Goal: Task Accomplishment & Management: Use online tool/utility

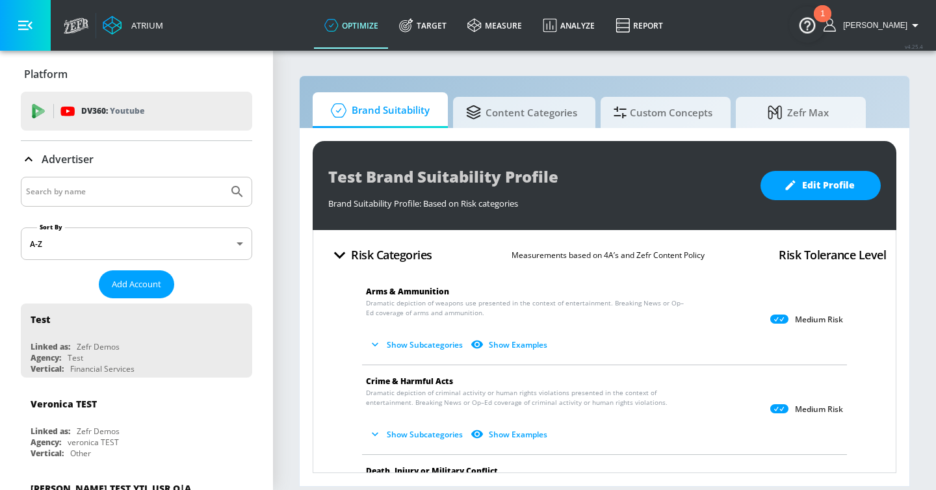
click at [129, 181] on div at bounding box center [136, 192] width 231 height 30
click at [128, 190] on input "Search by name" at bounding box center [124, 191] width 197 height 17
type input "mattel"
click at [223, 177] on button "Submit Search" at bounding box center [237, 191] width 29 height 29
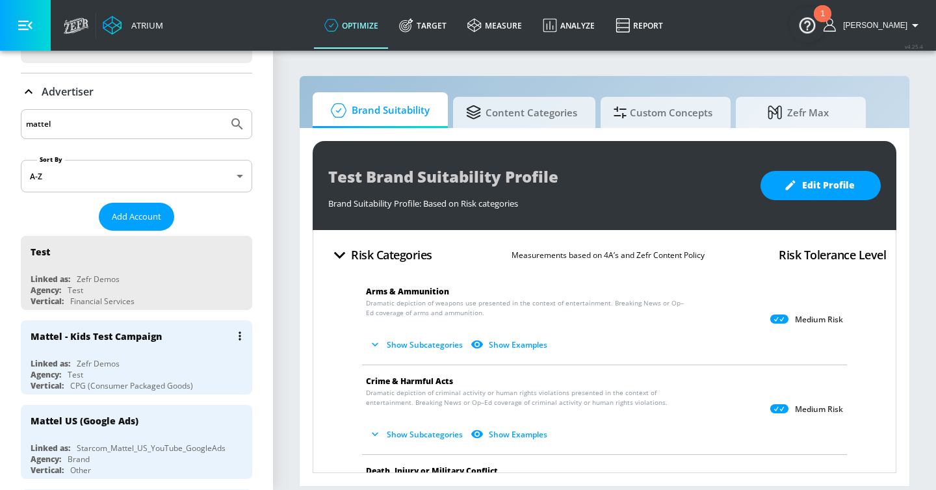
scroll to position [88, 0]
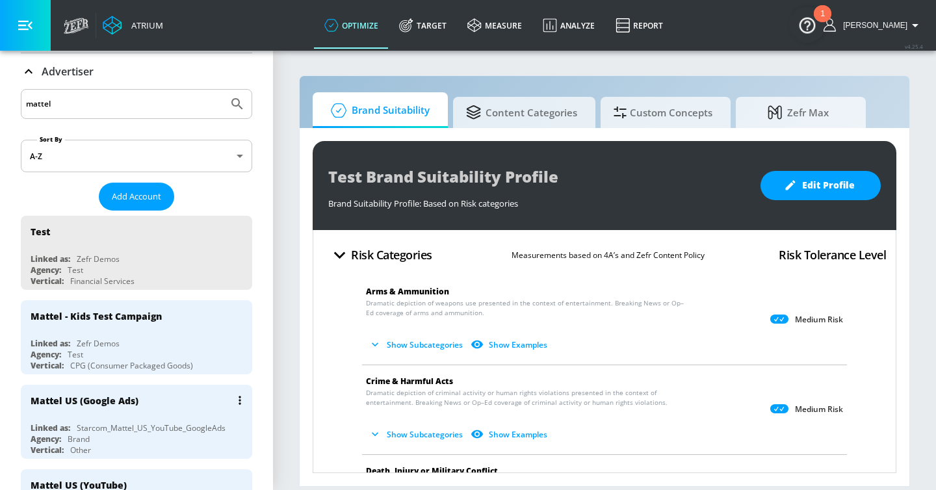
click at [177, 403] on div "Mattel US (Google Ads)" at bounding box center [140, 400] width 218 height 31
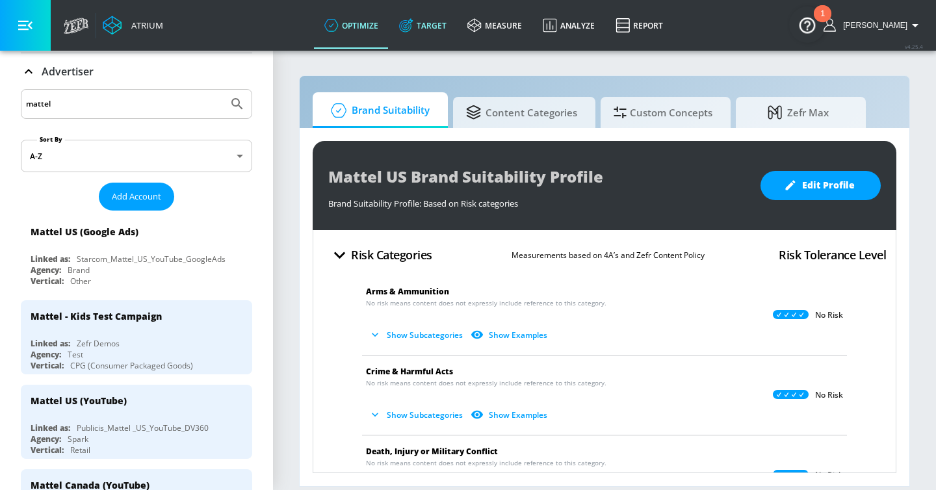
click at [457, 35] on link "Target" at bounding box center [423, 25] width 68 height 47
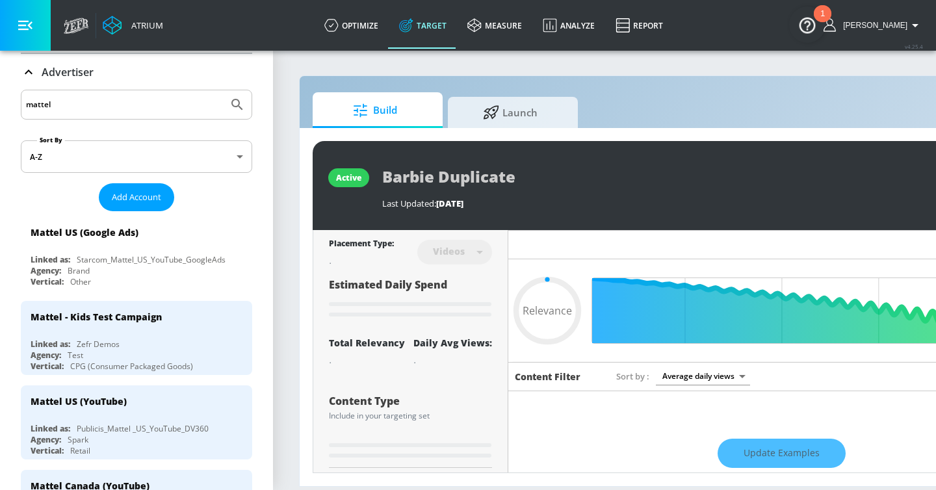
type input "0.05"
click at [503, 101] on span "Launch" at bounding box center [510, 110] width 99 height 31
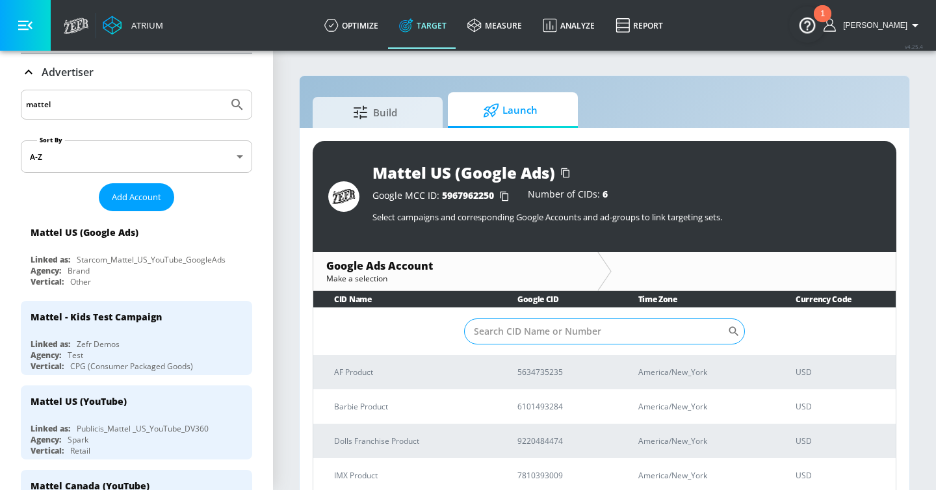
click at [495, 332] on input "Sort By" at bounding box center [595, 331] width 263 height 26
paste input "563-473-5235"
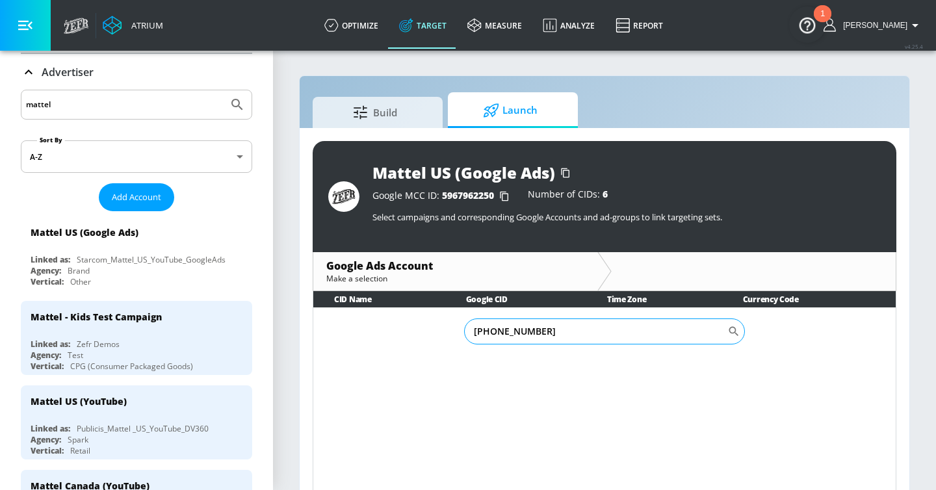
click at [509, 332] on input "563-473-5235" at bounding box center [595, 331] width 263 height 26
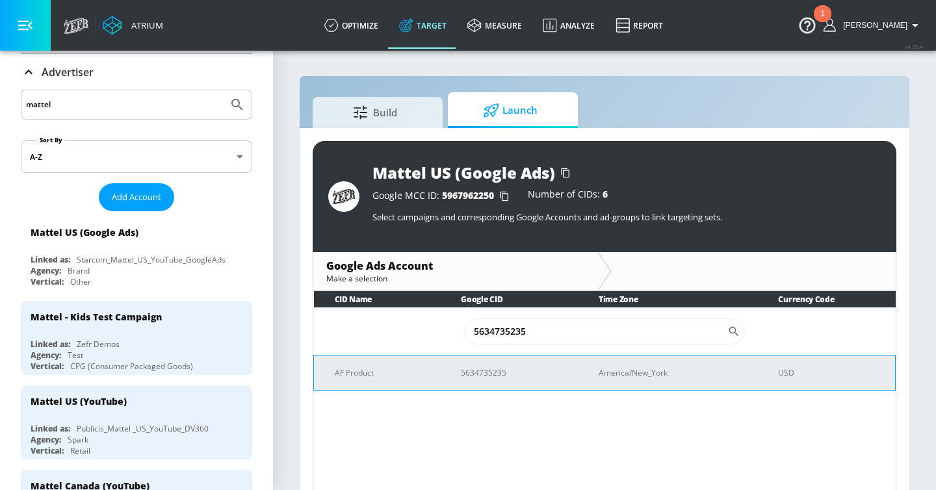
type input "5634735235"
click at [481, 371] on p "5634735235" at bounding box center [514, 373] width 107 height 14
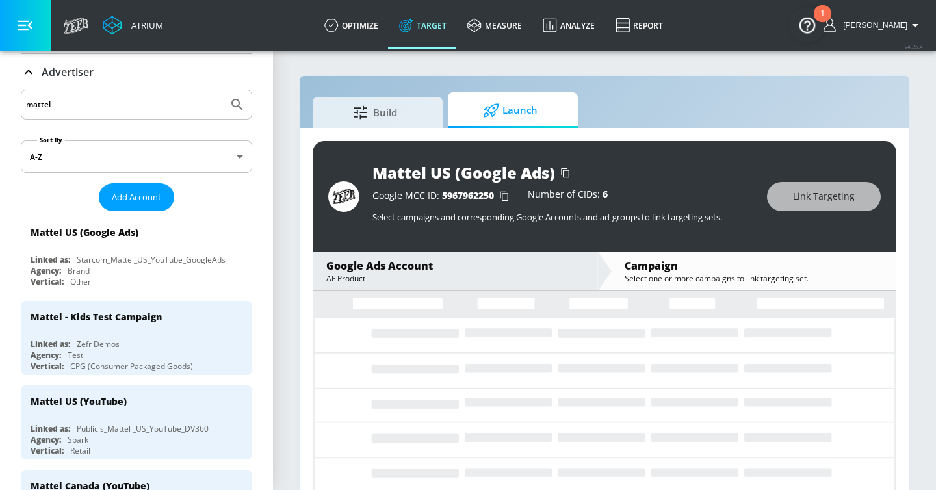
click at [32, 27] on icon "button" at bounding box center [25, 25] width 14 height 14
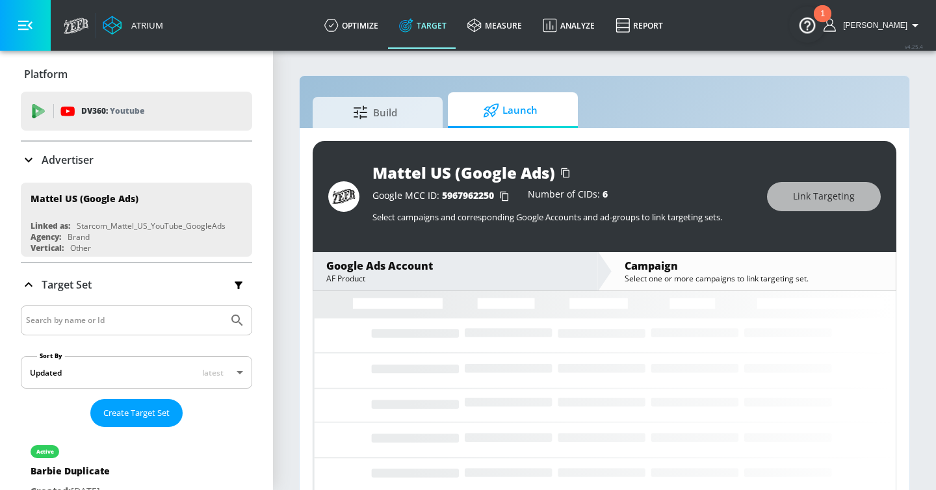
click at [47, 279] on p "Target Set" at bounding box center [67, 285] width 50 height 14
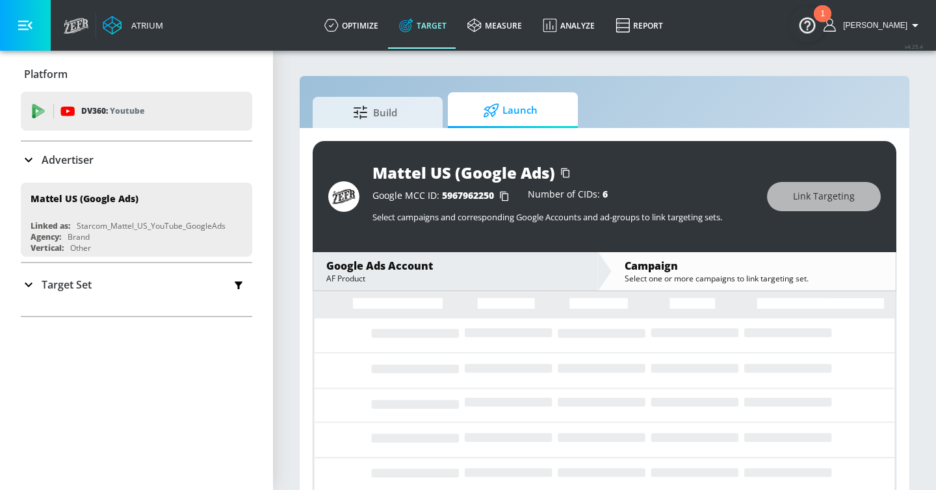
click at [59, 278] on p "Target Set" at bounding box center [67, 285] width 50 height 14
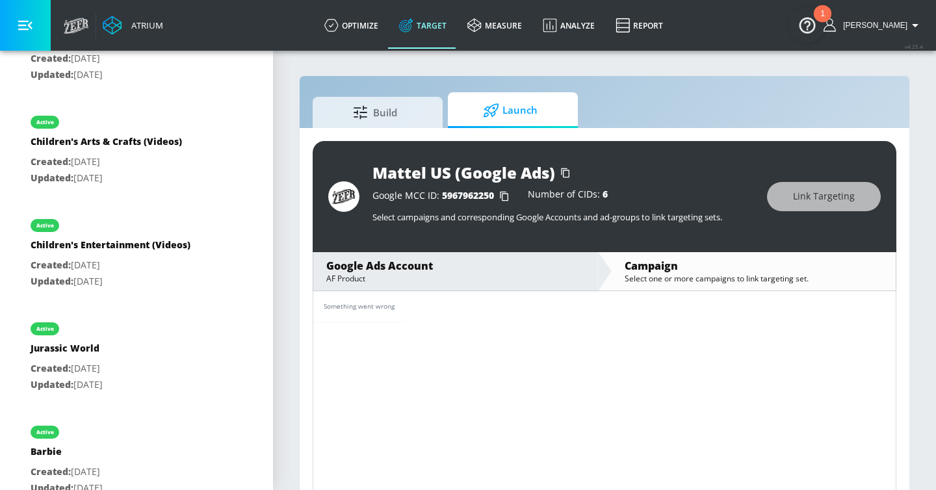
scroll to position [1401, 0]
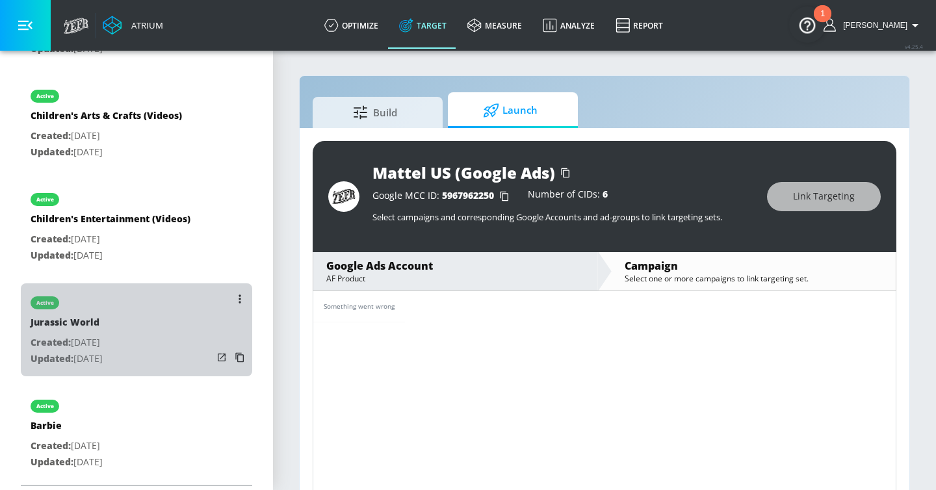
click at [157, 328] on div "active Jurassic World Created: Oct. 18, 2024 Updated: Jun. 27, 2025" at bounding box center [136, 329] width 231 height 93
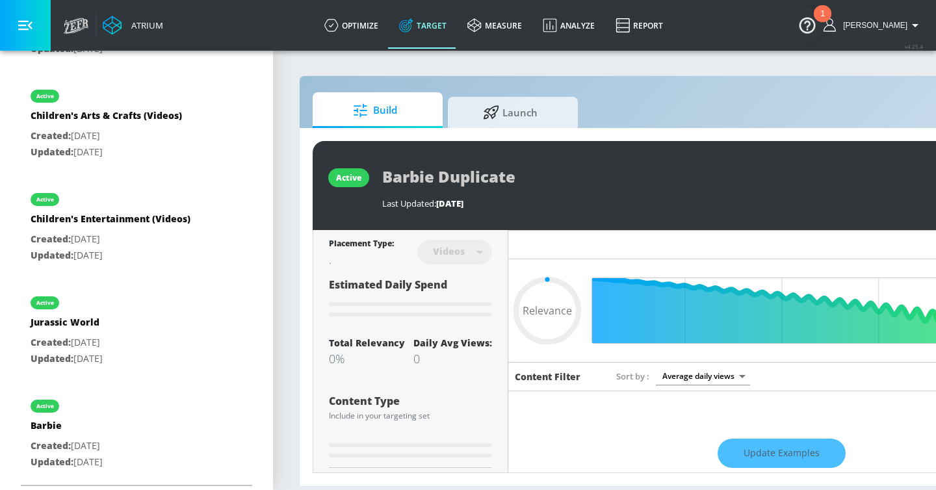
type input "0.05"
click at [904, 27] on span "[PERSON_NAME]" at bounding box center [873, 25] width 70 height 9
click at [879, 60] on div "Logout" at bounding box center [866, 61] width 109 height 16
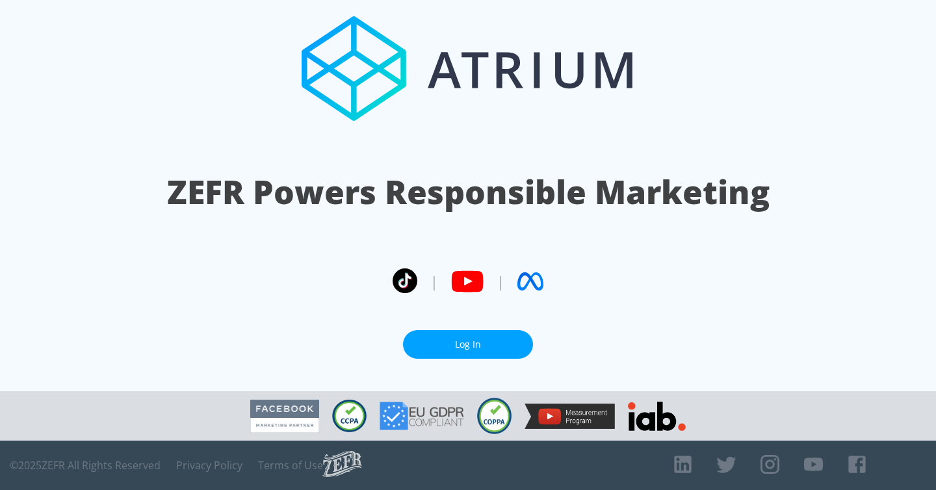
click at [464, 348] on link "Log In" at bounding box center [468, 344] width 130 height 29
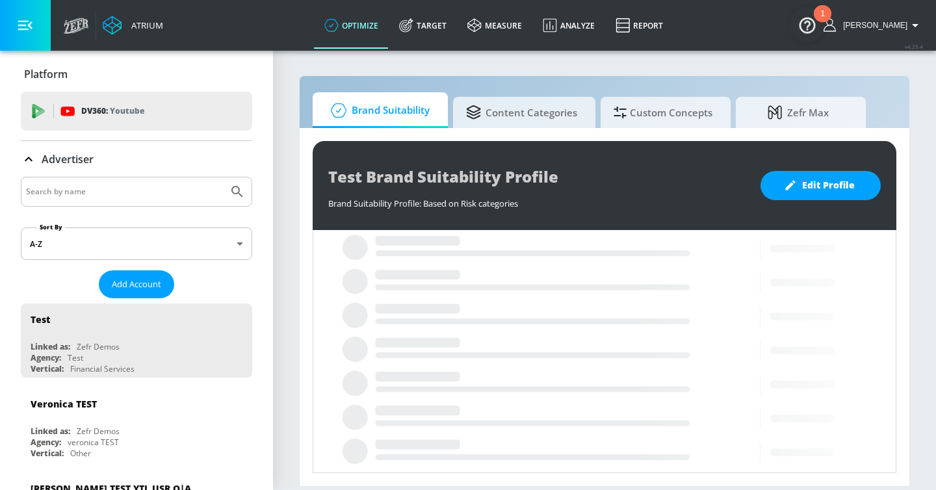
click at [196, 193] on input "Search by name" at bounding box center [124, 191] width 197 height 17
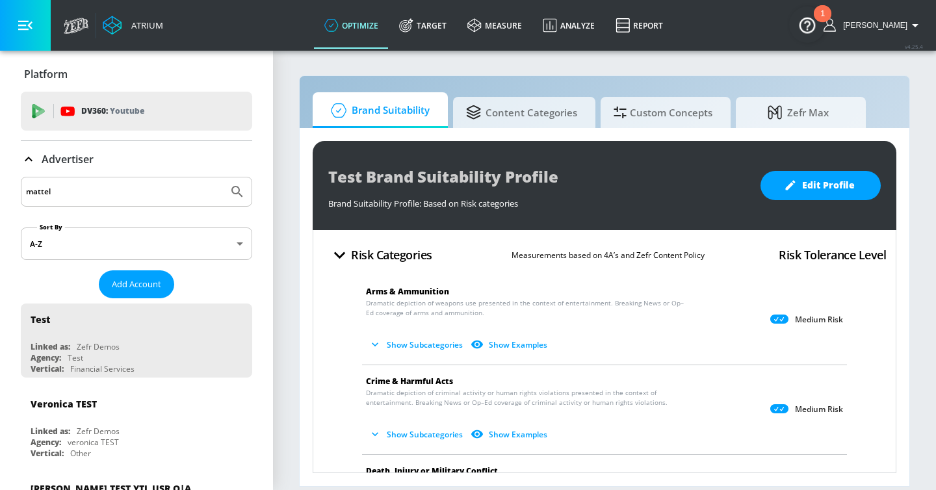
type input "mattel"
click at [223, 177] on button "Submit Search" at bounding box center [237, 191] width 29 height 29
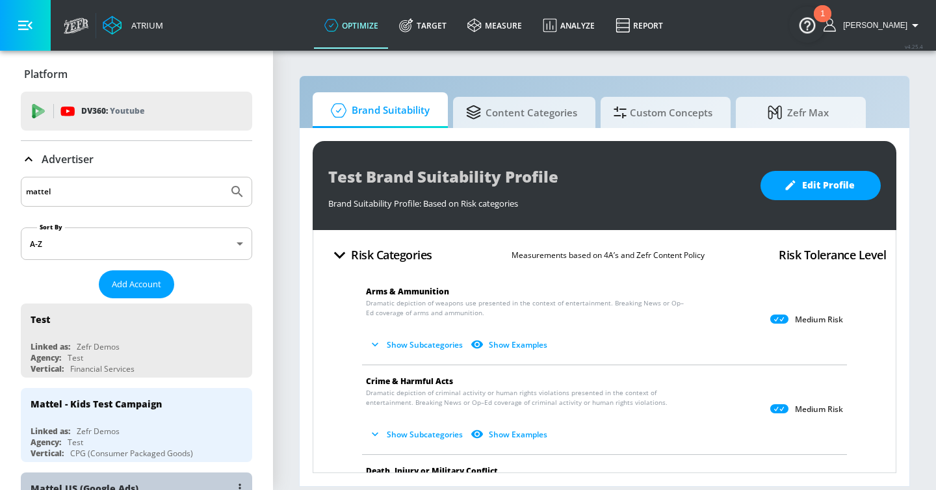
click at [172, 476] on div "Mattel US (Google Ads)" at bounding box center [140, 488] width 218 height 31
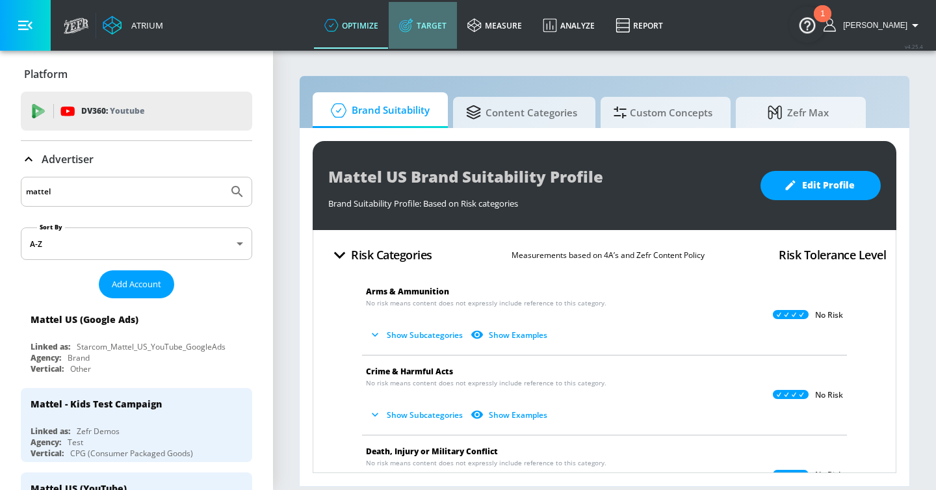
click at [457, 36] on link "Target" at bounding box center [423, 25] width 68 height 47
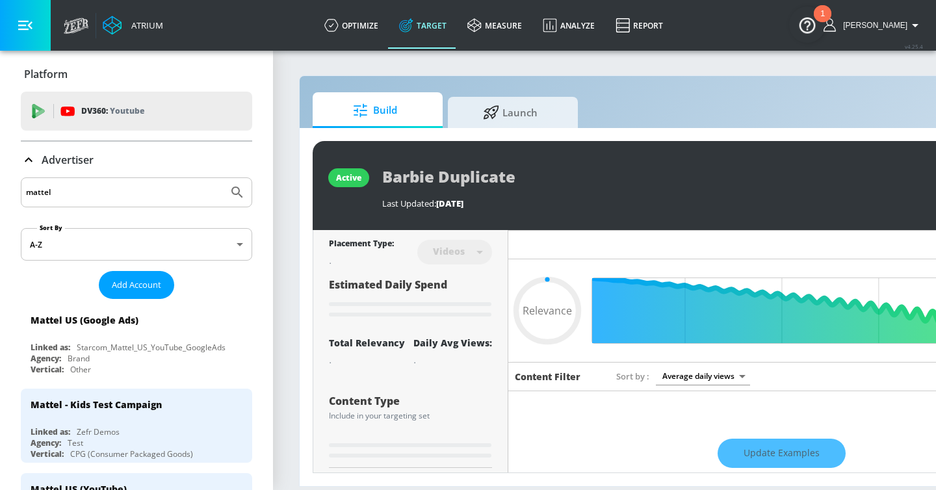
type input "0.05"
click at [478, 114] on span "Launch" at bounding box center [510, 110] width 99 height 31
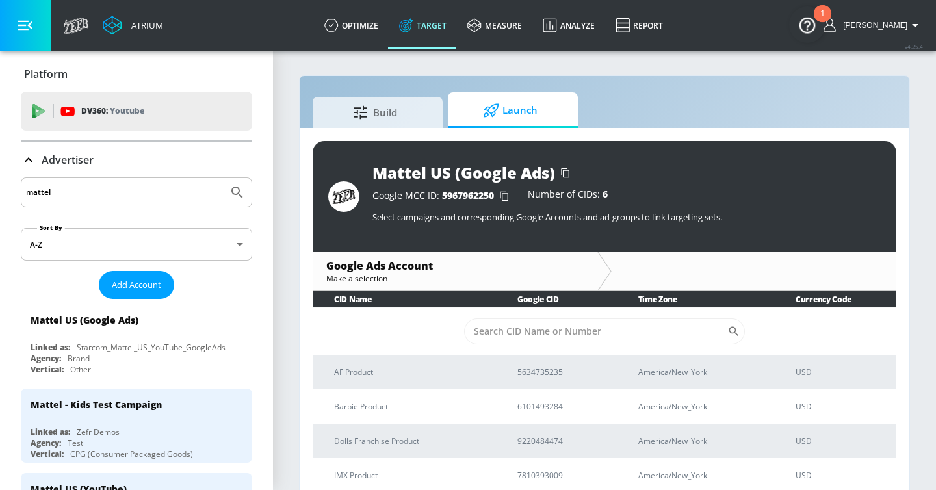
scroll to position [19, 0]
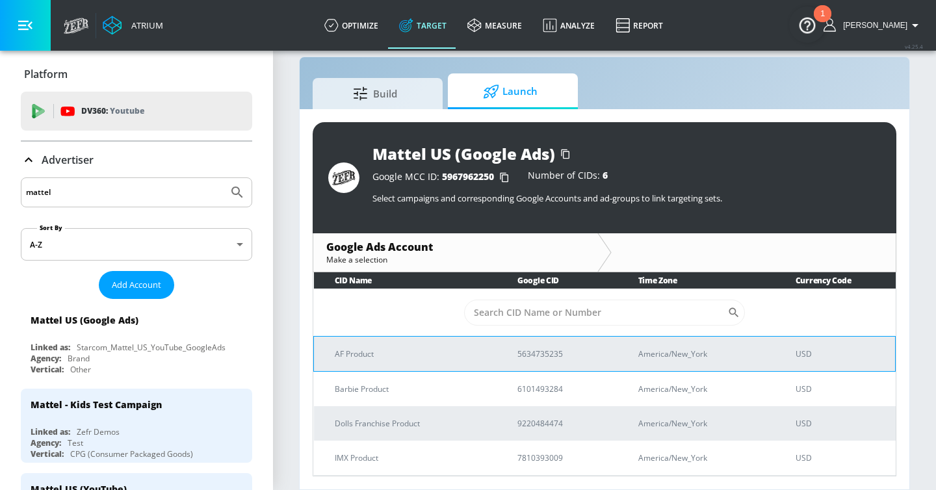
click at [467, 352] on p "AF Product" at bounding box center [410, 354] width 151 height 14
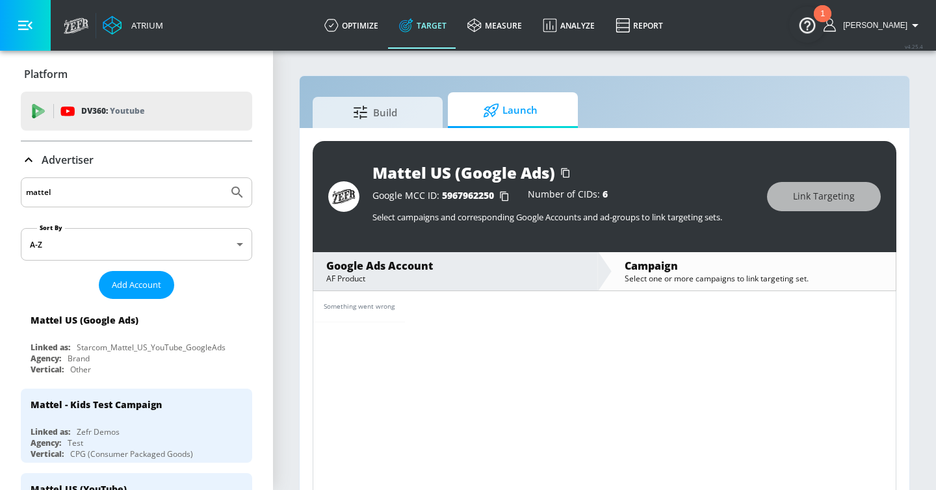
click at [415, 270] on div "Google Ads Account" at bounding box center [455, 266] width 258 height 14
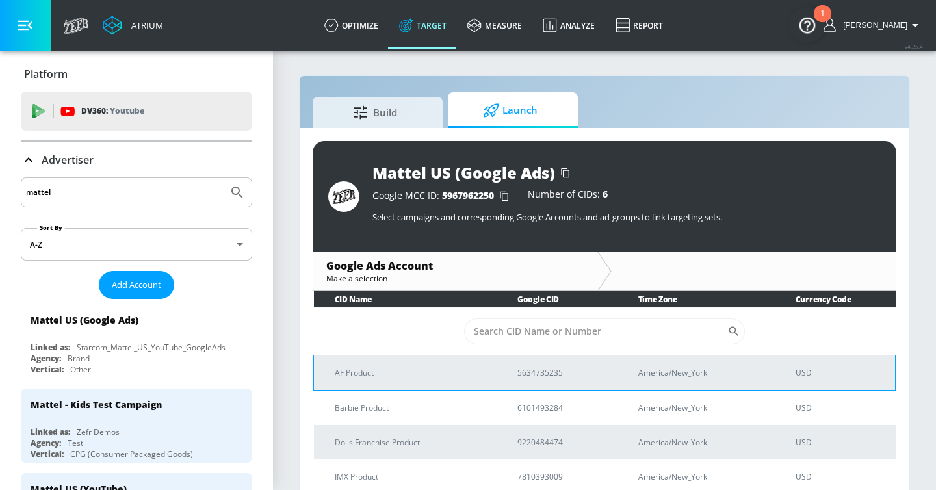
click at [411, 368] on p "AF Product" at bounding box center [410, 373] width 151 height 14
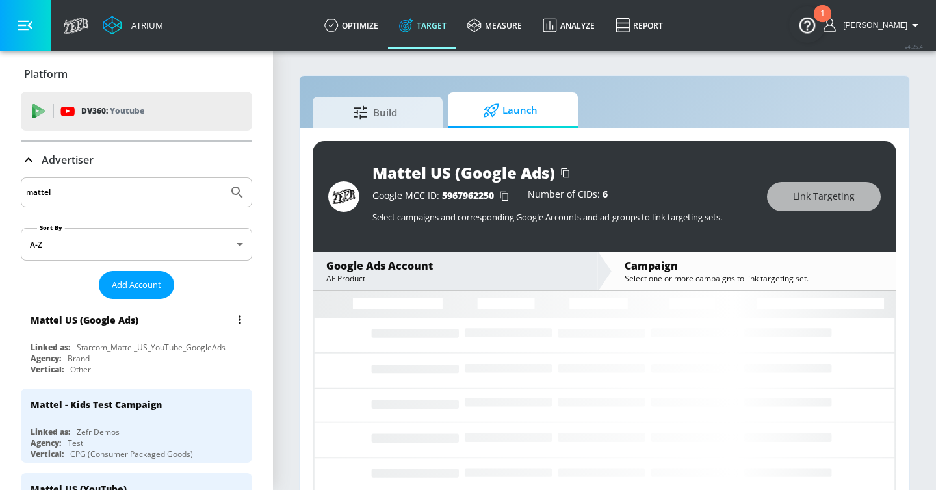
click at [201, 346] on div "Starcom_Mattel_US_YouTube_GoogleAds" at bounding box center [151, 347] width 149 height 11
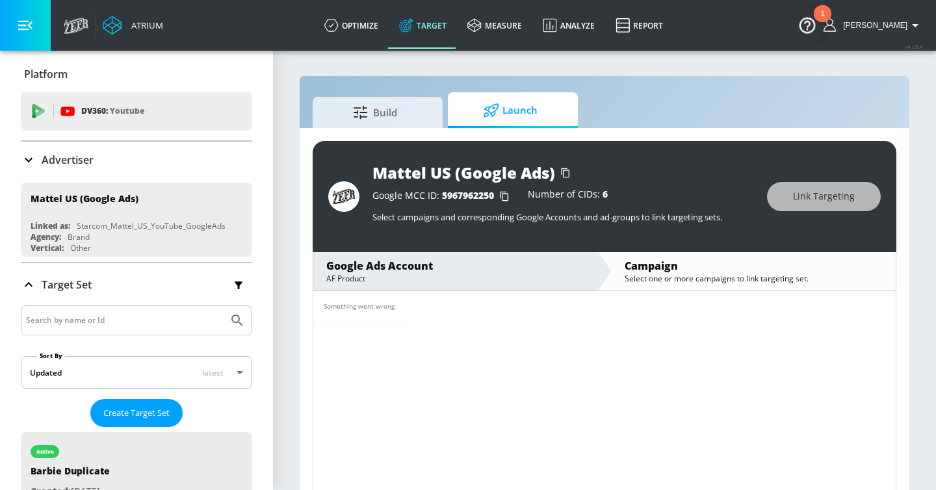
click at [417, 300] on div "Something went wrong" at bounding box center [604, 306] width 582 height 31
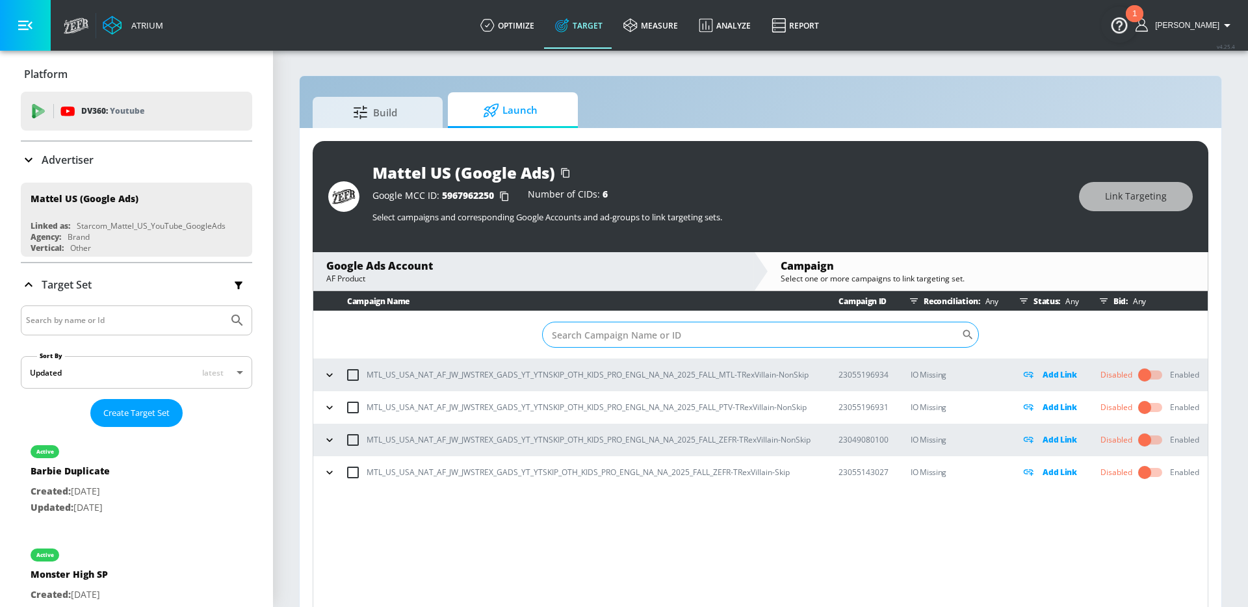
click at [683, 336] on input "Sort By" at bounding box center [751, 335] width 419 height 26
paste input "23049080100"
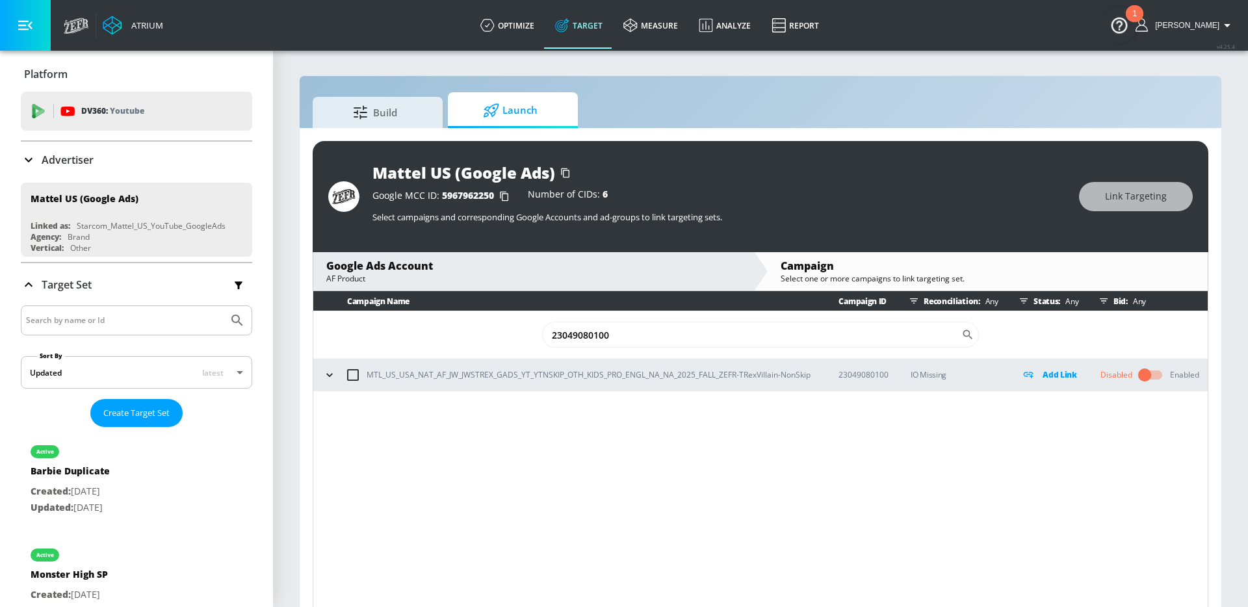
type input "23049080100"
click at [358, 377] on input "checkbox" at bounding box center [352, 374] width 27 height 27
checkbox input "true"
click at [1156, 196] on span "Link Targeting" at bounding box center [1136, 196] width 62 height 16
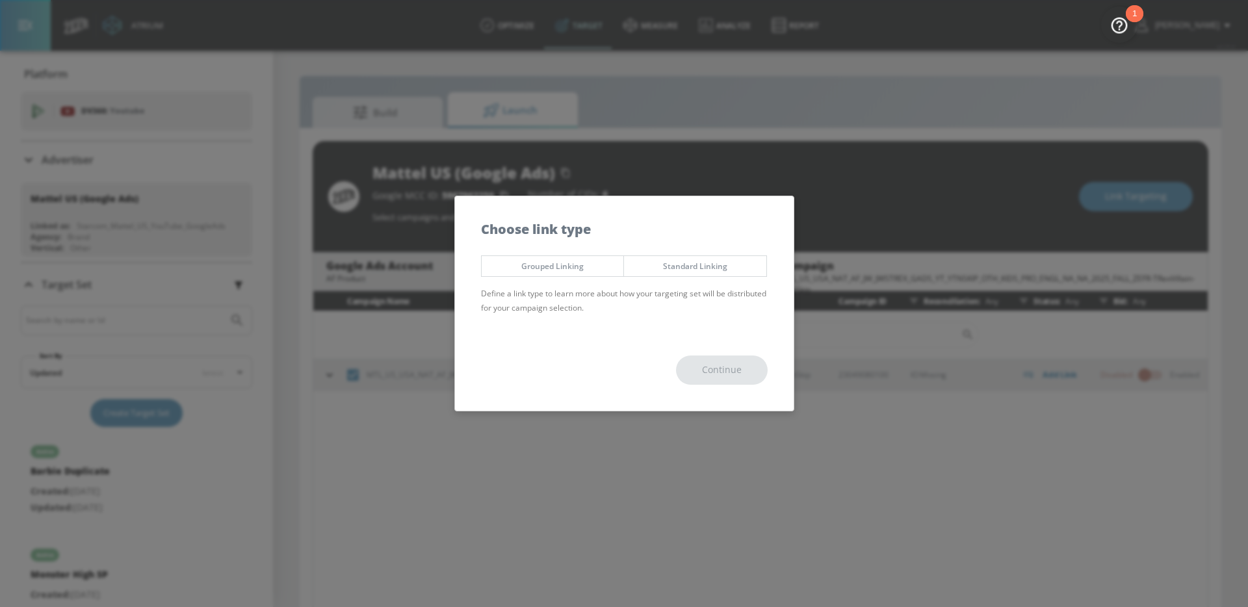
click at [718, 267] on span "Standard Linking" at bounding box center [695, 266] width 123 height 14
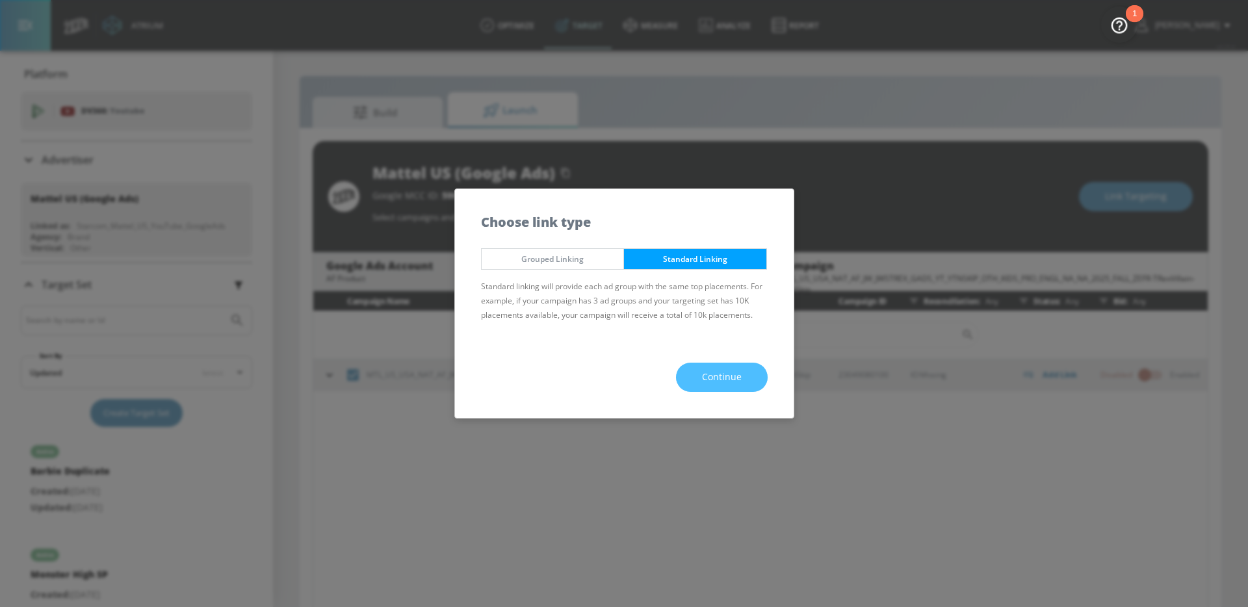
click at [737, 380] on span "Continue" at bounding box center [722, 377] width 40 height 16
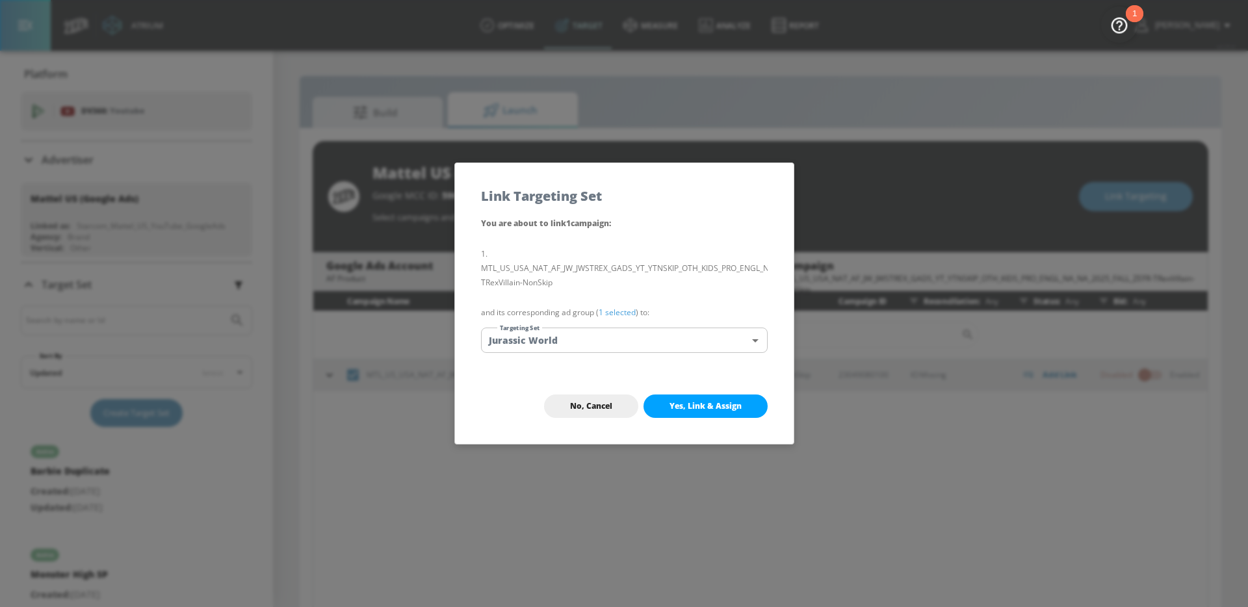
click at [723, 411] on button "Yes, Link & Assign" at bounding box center [705, 406] width 124 height 23
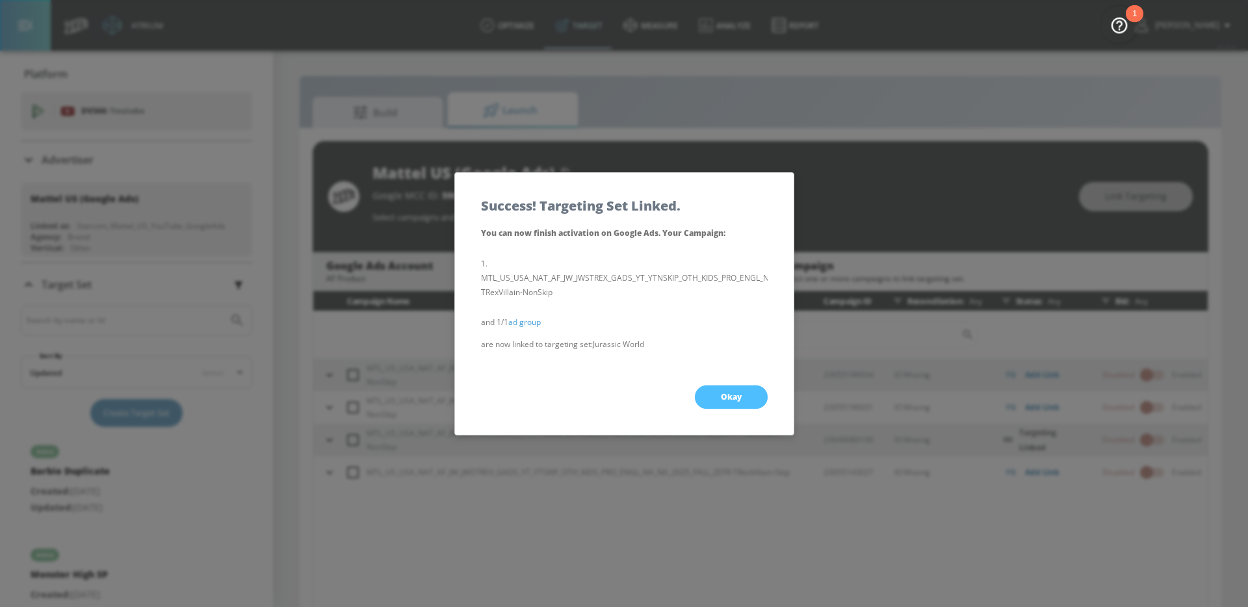
drag, startPoint x: 714, startPoint y: 402, endPoint x: 645, endPoint y: 363, distance: 79.2
click at [714, 402] on button "Okay" at bounding box center [731, 396] width 73 height 23
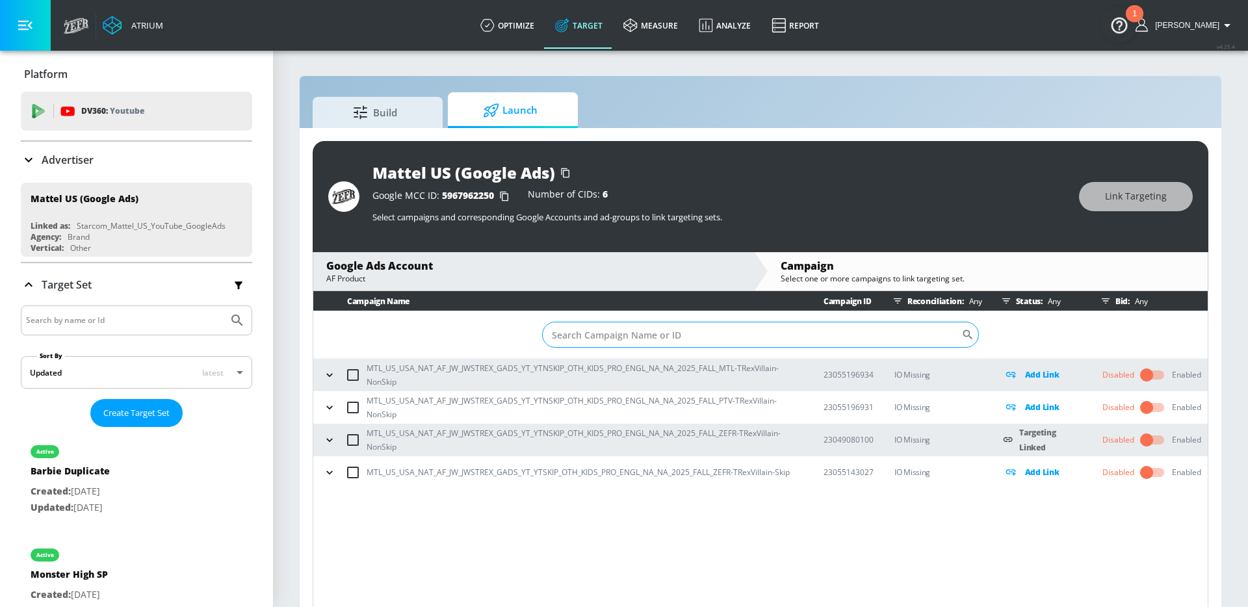
click at [576, 331] on input "Sort By" at bounding box center [751, 335] width 419 height 26
paste input "23055143027"
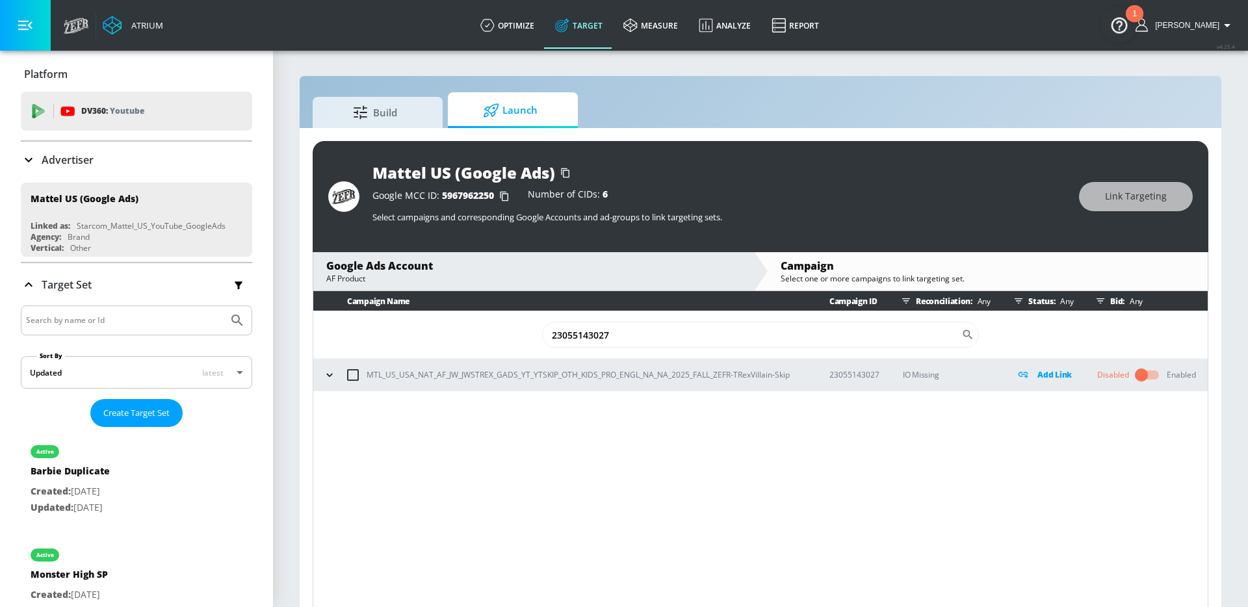
type input "23055143027"
click at [356, 376] on input "checkbox" at bounding box center [352, 374] width 27 height 27
checkbox input "true"
click at [1149, 194] on span "Link Targeting" at bounding box center [1136, 196] width 62 height 16
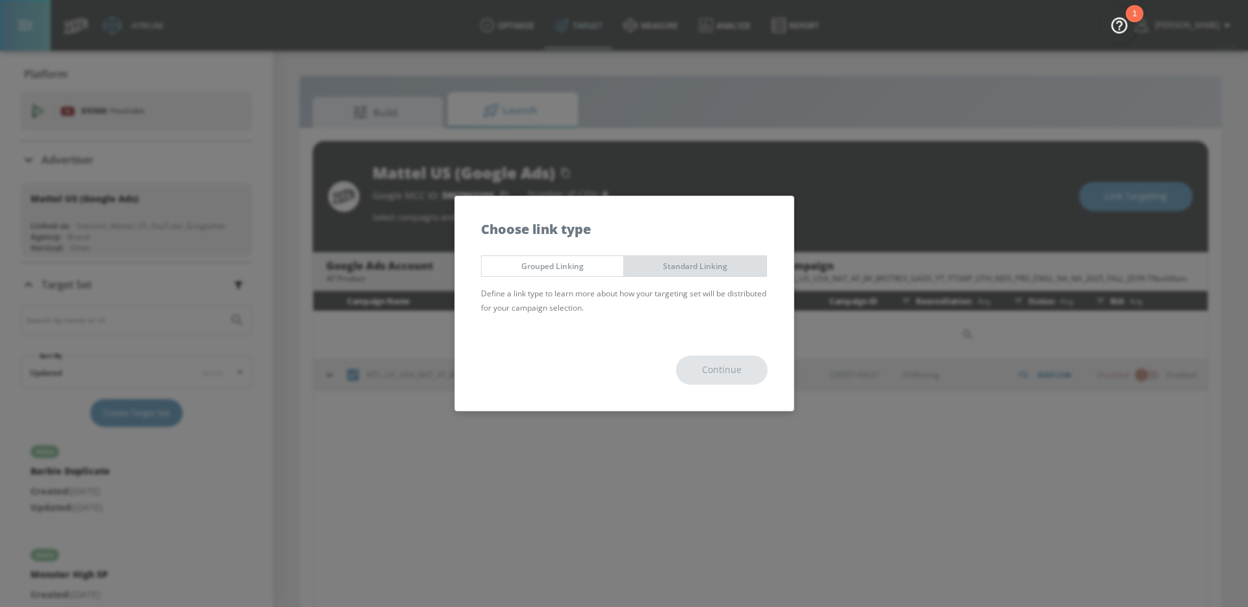
drag, startPoint x: 718, startPoint y: 271, endPoint x: 720, endPoint y: 333, distance: 61.8
click at [718, 271] on span "Standard Linking" at bounding box center [695, 266] width 123 height 14
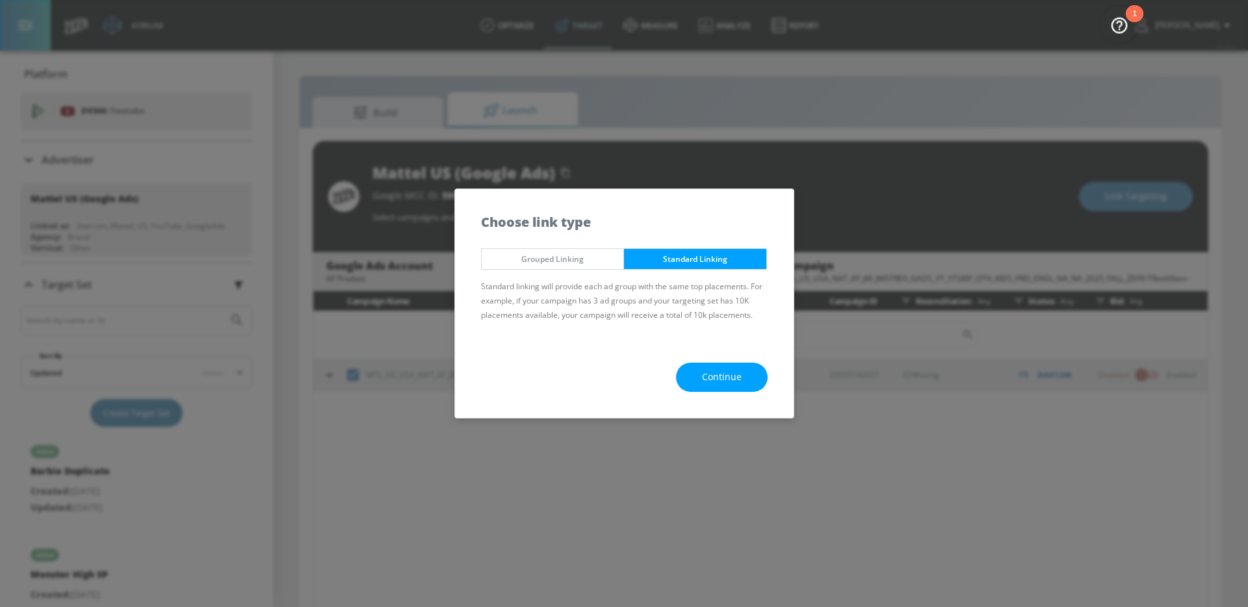
drag, startPoint x: 713, startPoint y: 359, endPoint x: 713, endPoint y: 367, distance: 7.8
click at [713, 359] on div "Continue" at bounding box center [624, 377] width 339 height 81
click at [712, 375] on span "Continue" at bounding box center [722, 377] width 40 height 16
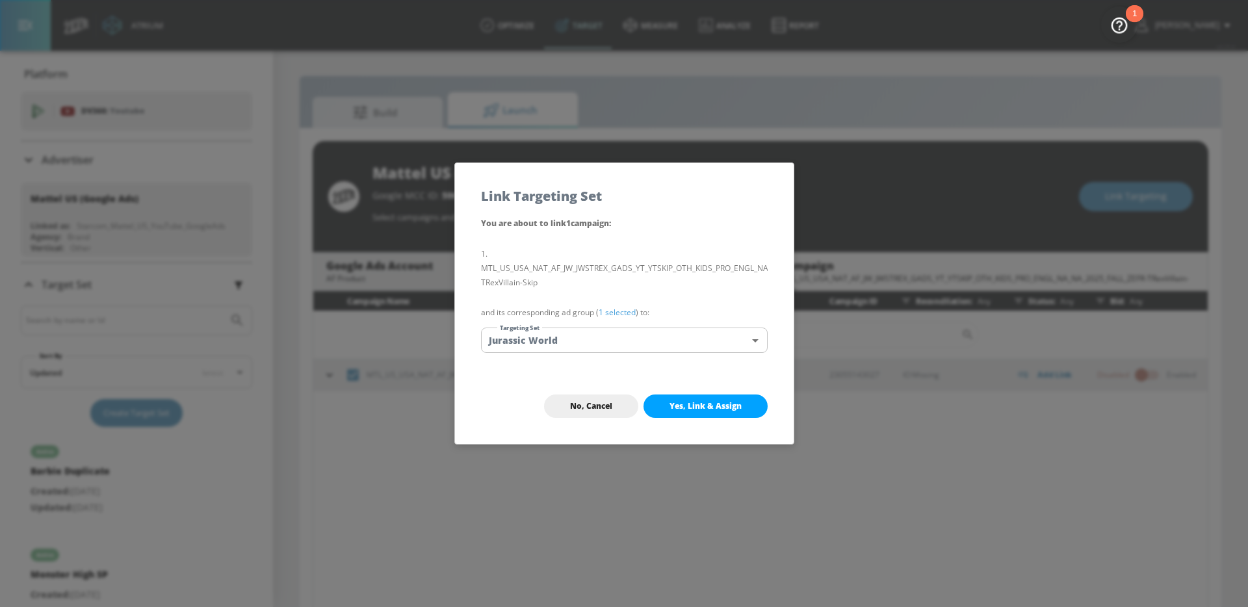
click at [689, 408] on span "Yes, Link & Assign" at bounding box center [705, 406] width 72 height 10
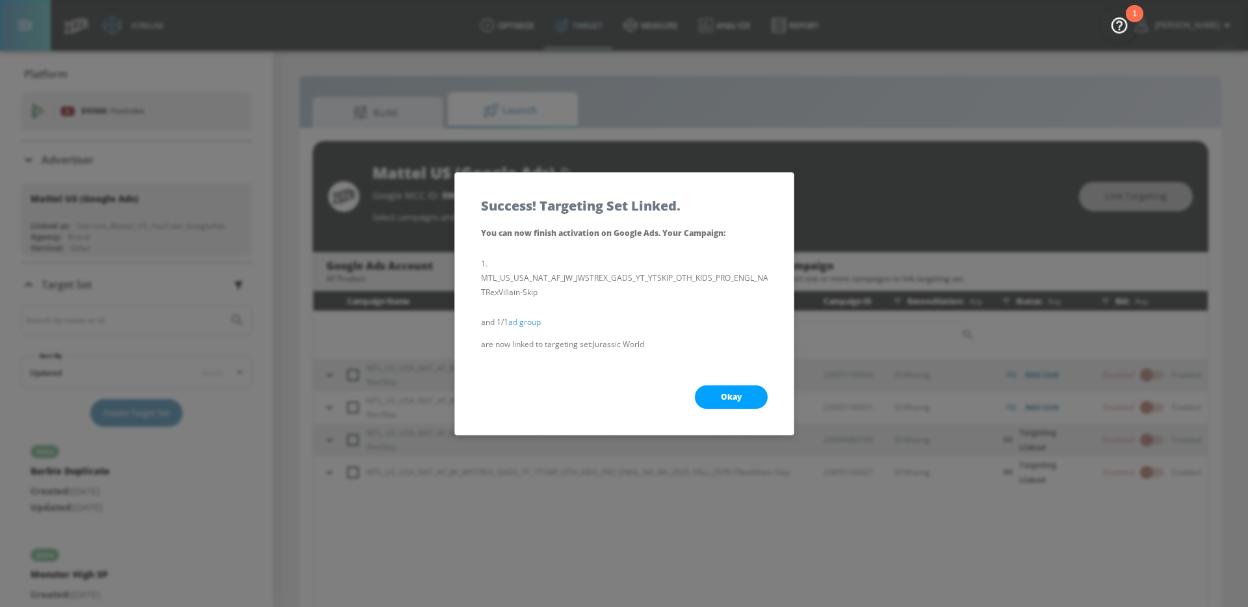
drag, startPoint x: 721, startPoint y: 398, endPoint x: 642, endPoint y: 446, distance: 92.2
click at [721, 398] on span "Okay" at bounding box center [731, 397] width 21 height 10
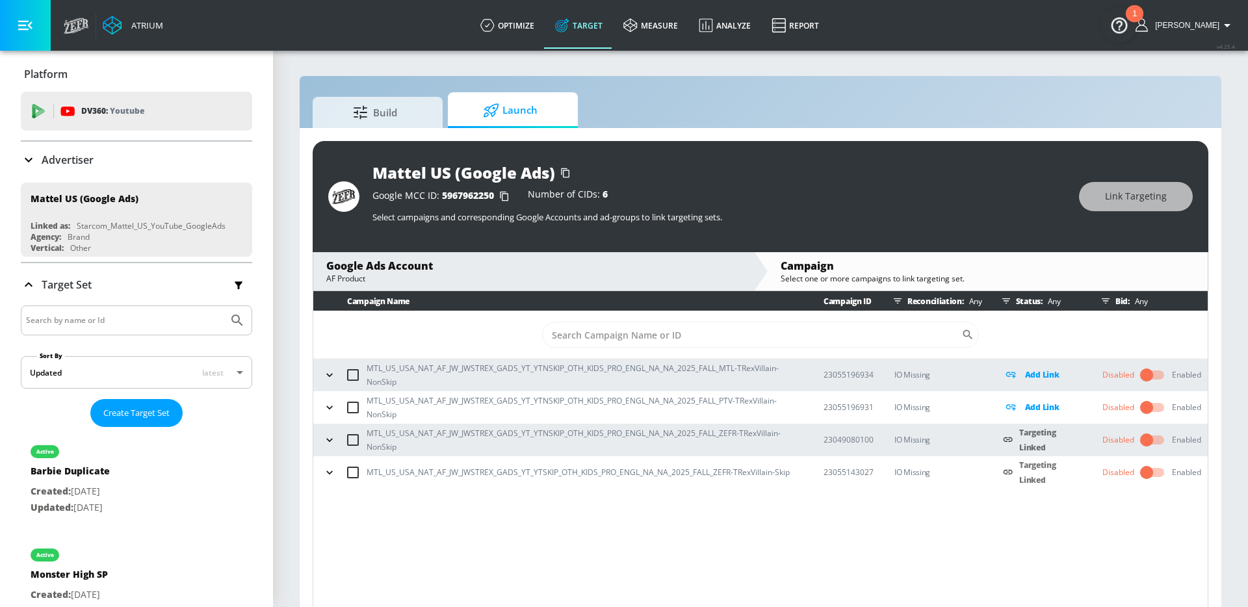
click at [334, 477] on icon "button" at bounding box center [329, 472] width 13 height 13
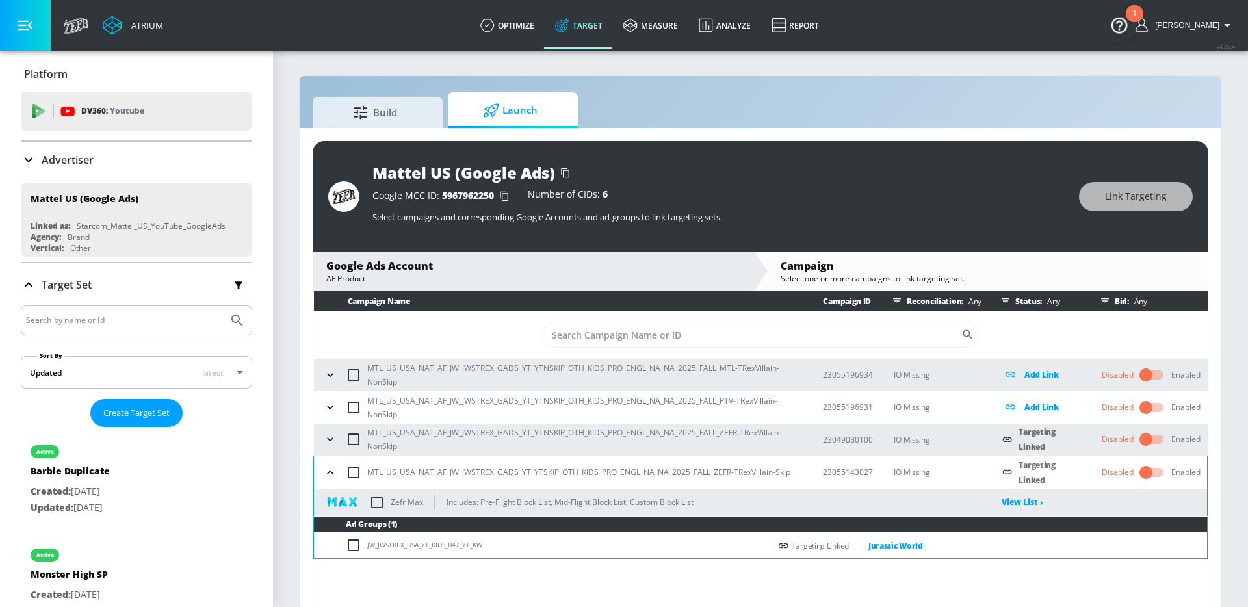
click at [327, 443] on icon "button" at bounding box center [330, 439] width 13 height 13
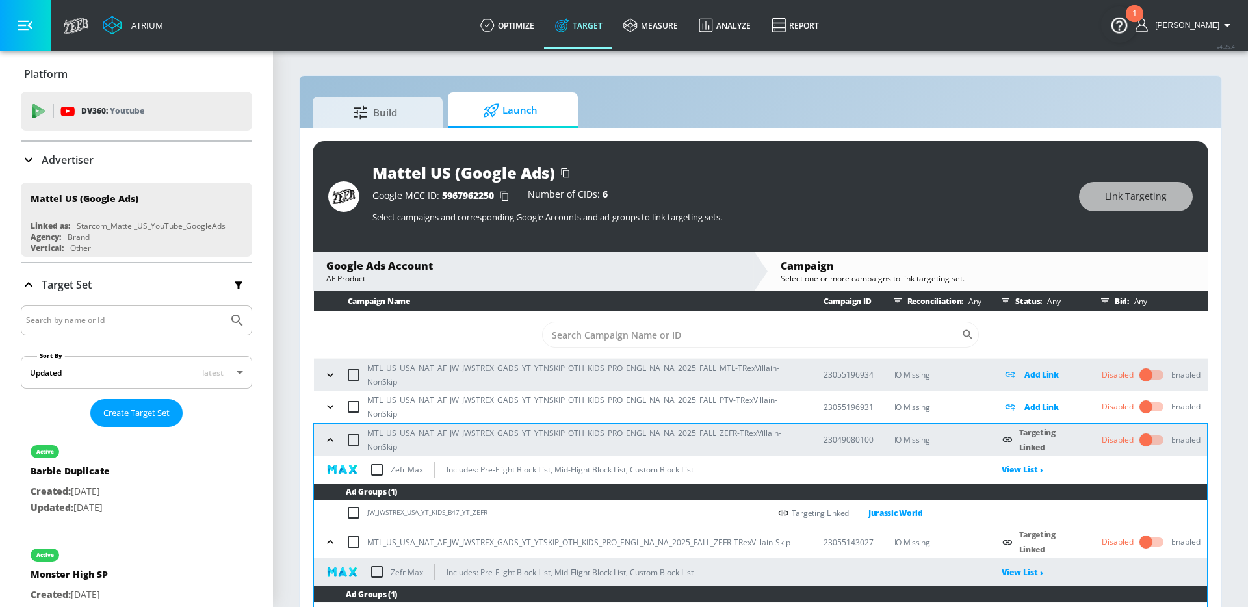
click at [380, 473] on input "checkbox" at bounding box center [376, 469] width 27 height 27
checkbox input "true"
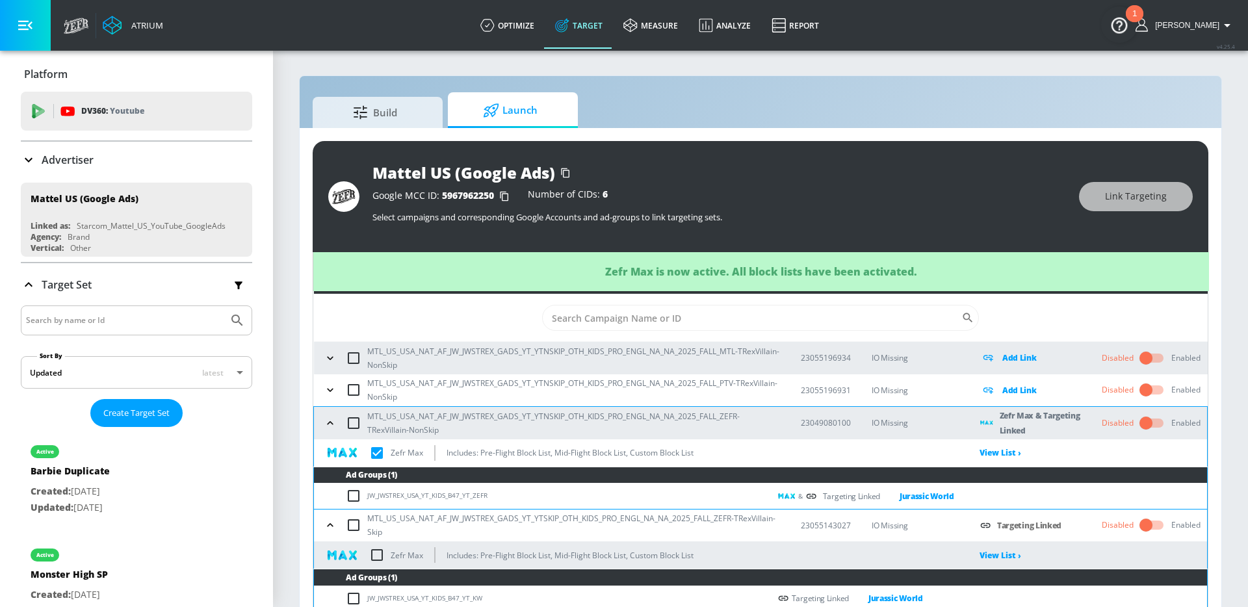
scroll to position [19, 0]
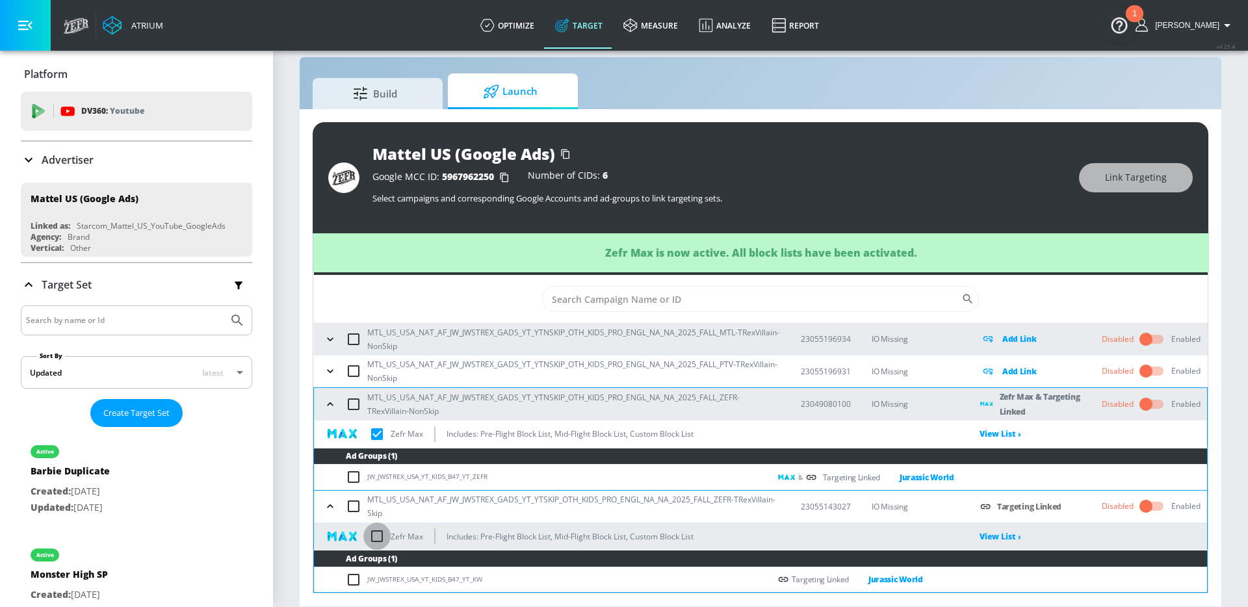
click at [376, 535] on input "checkbox" at bounding box center [376, 536] width 27 height 27
checkbox input "true"
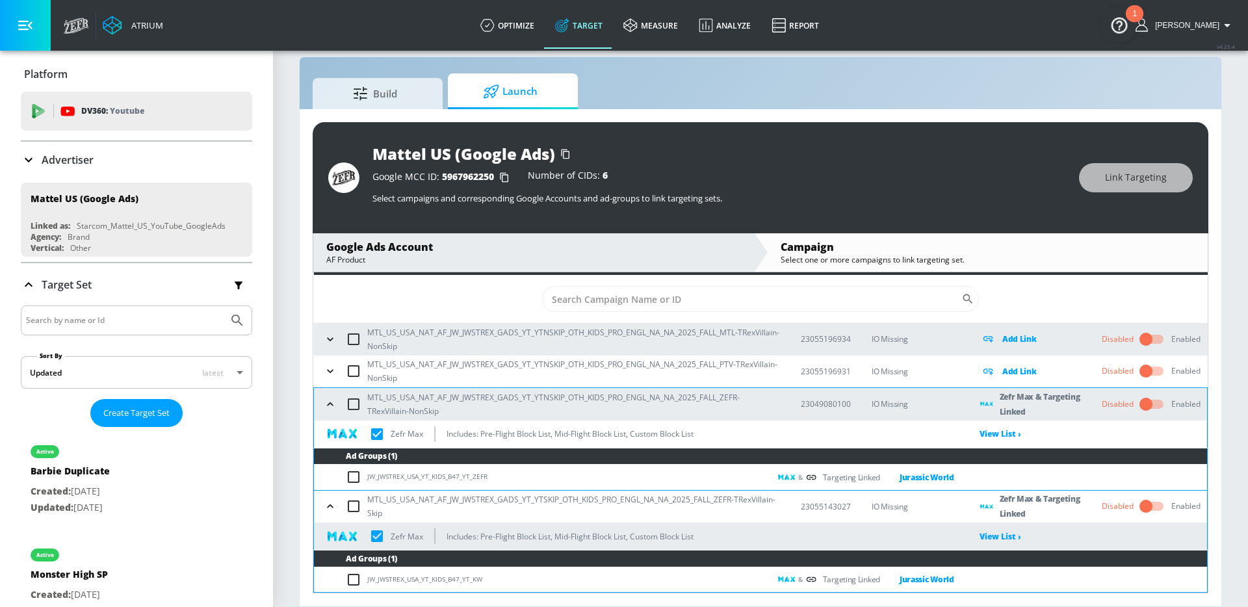
click at [446, 248] on div "Google Ads Account" at bounding box center [533, 247] width 414 height 14
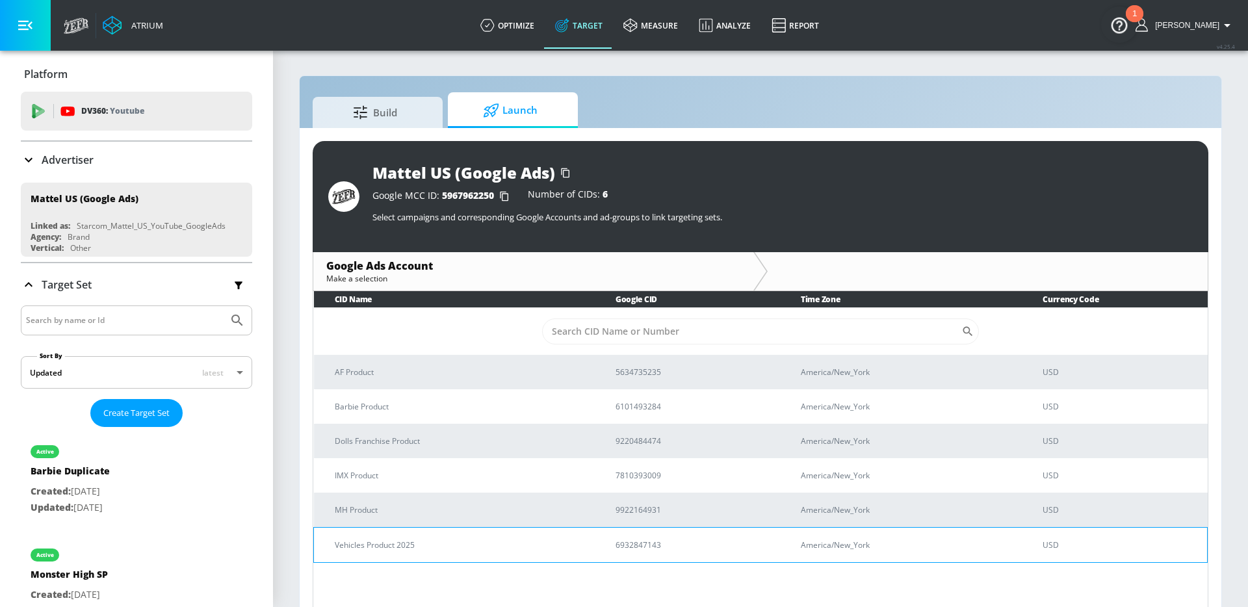
click at [433, 547] on p "Vehicles Product 2025" at bounding box center [460, 545] width 250 height 14
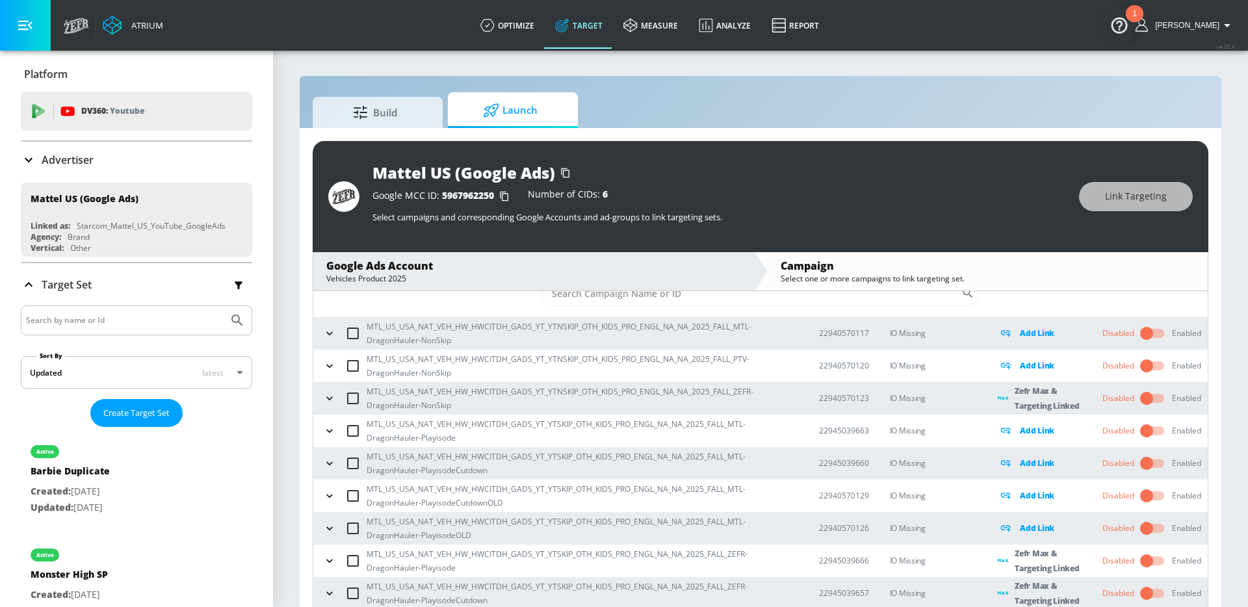
click at [332, 400] on icon "button" at bounding box center [329, 398] width 13 height 13
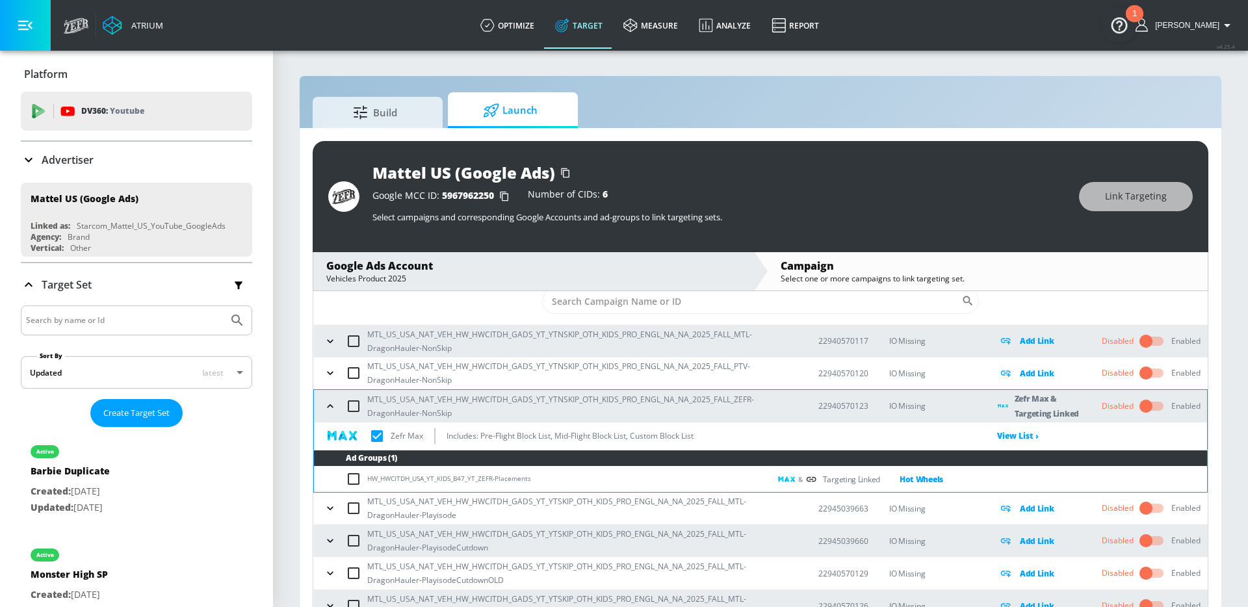
scroll to position [33, 0]
click at [914, 482] on link "Hot Wheels" at bounding box center [911, 480] width 63 height 15
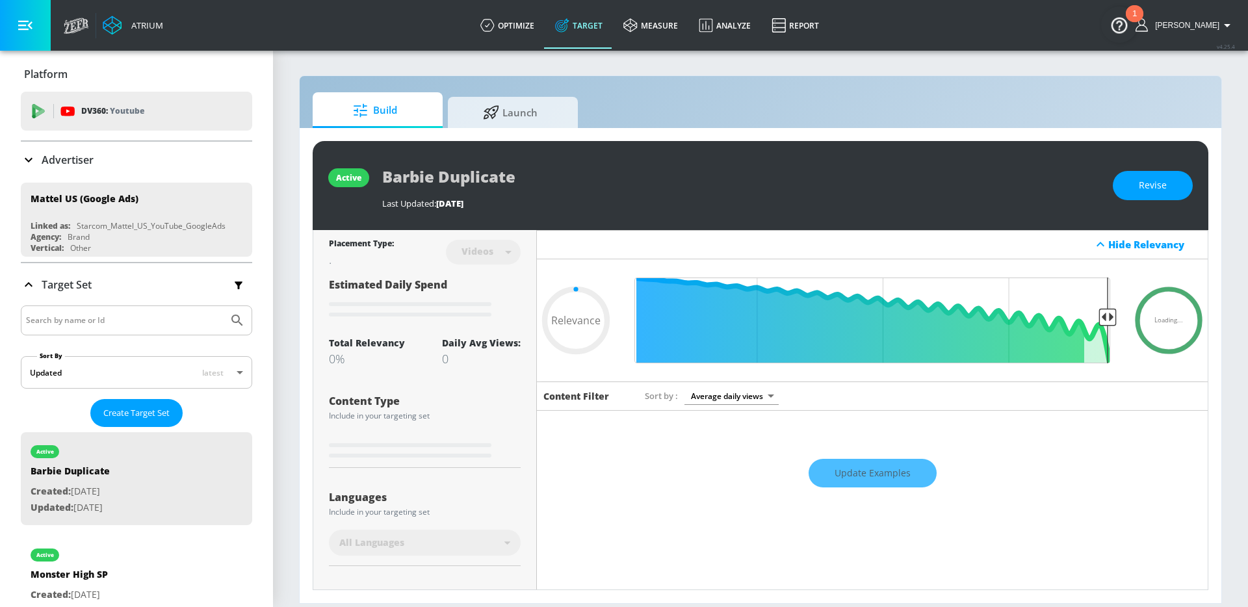
type input "0.65"
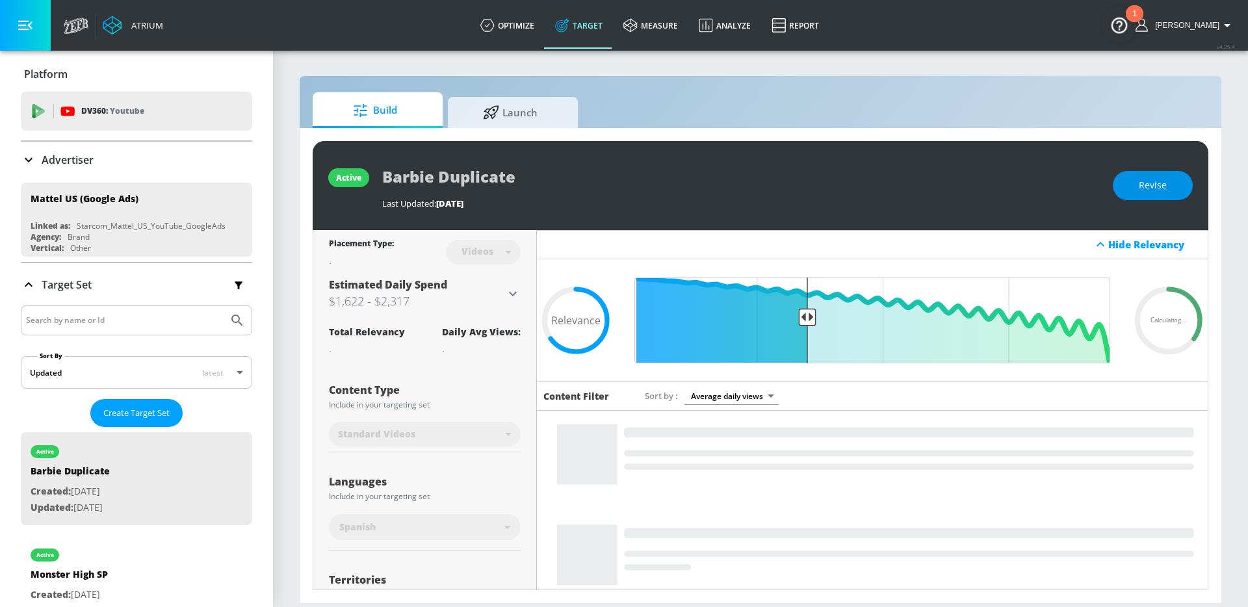
click at [1152, 188] on span "Revise" at bounding box center [1153, 185] width 28 height 16
click at [500, 247] on body "Atrium optimize Target measure Analyze Report optimize Target measure Analyze R…" at bounding box center [624, 303] width 1248 height 607
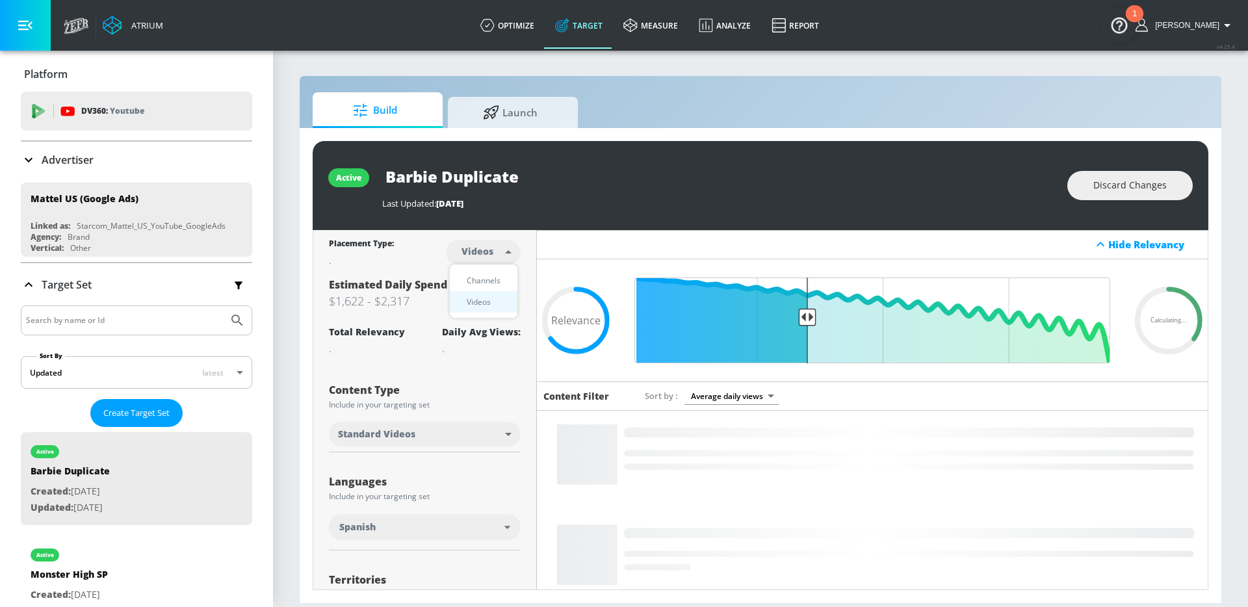
click at [496, 281] on div "Channels" at bounding box center [483, 281] width 47 height 14
type input "channels"
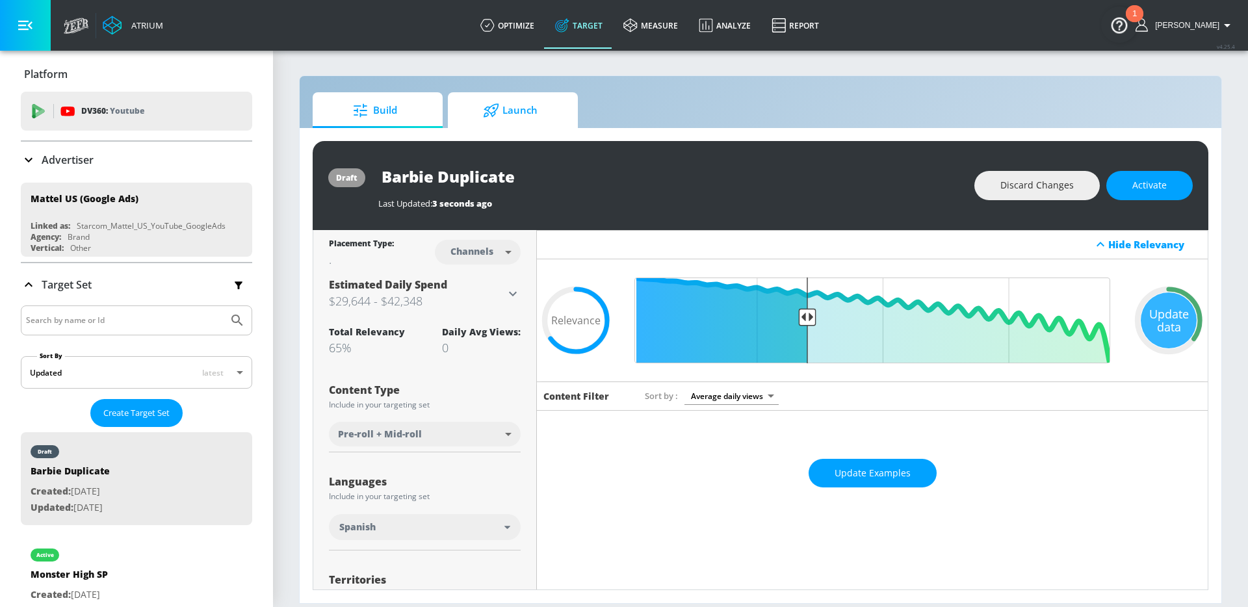
click at [542, 117] on span "Launch" at bounding box center [510, 110] width 99 height 31
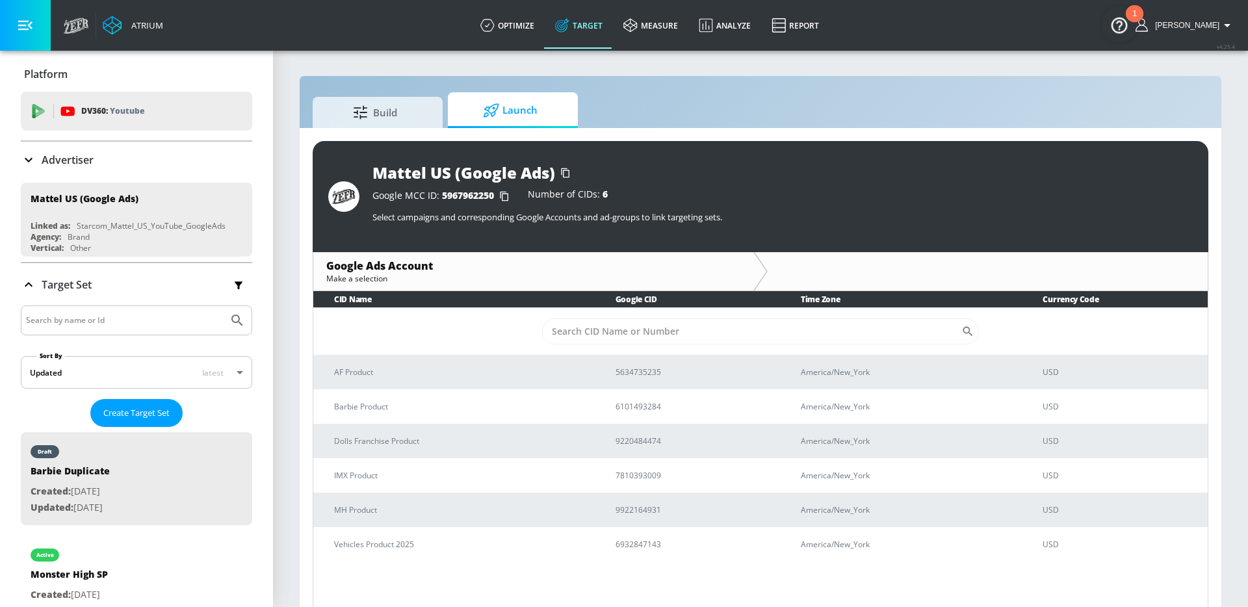
click at [87, 326] on input "Search by name or Id" at bounding box center [124, 320] width 197 height 17
type input "hot wheels"
click at [223, 306] on button "Submit Search" at bounding box center [237, 320] width 29 height 29
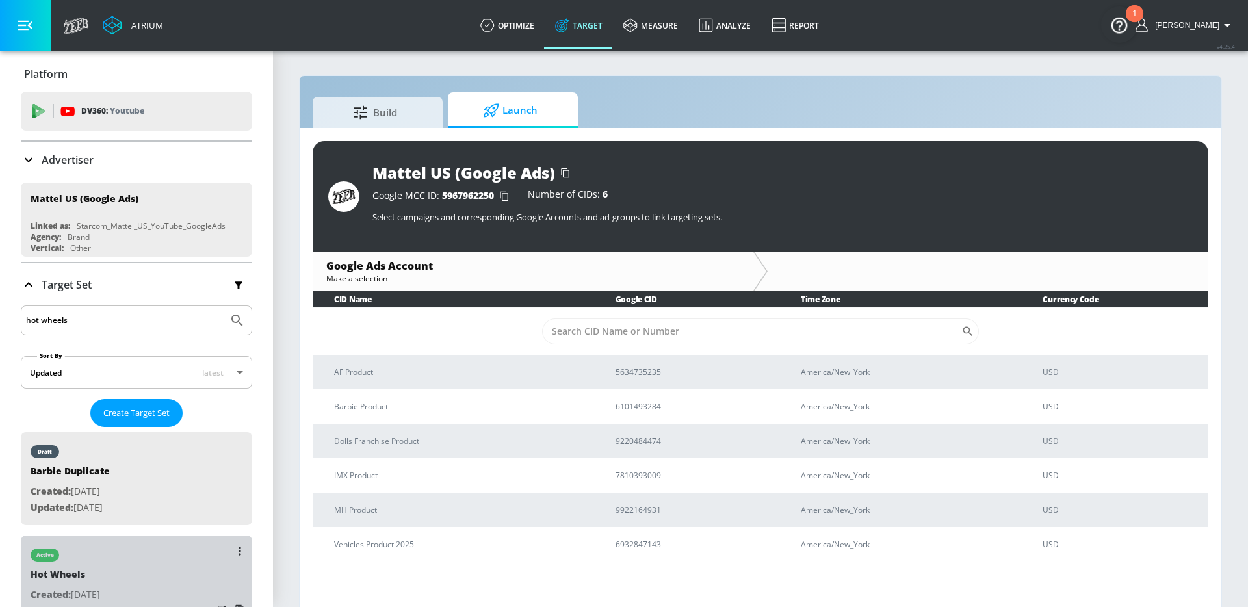
click at [103, 577] on div "Hot Wheels" at bounding box center [67, 577] width 72 height 19
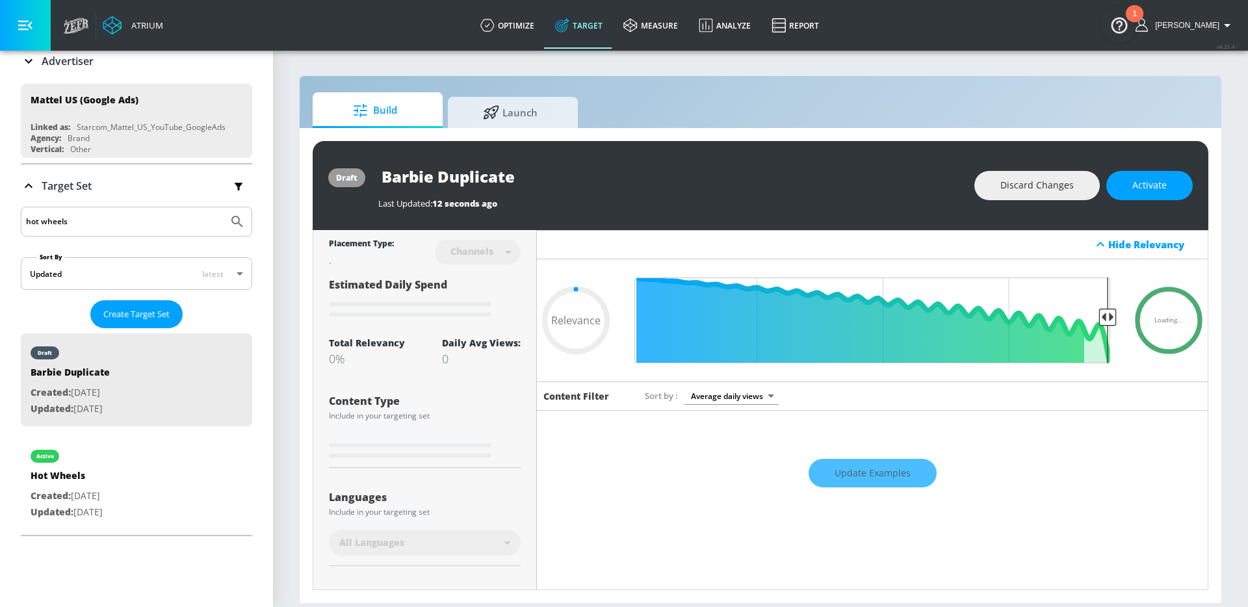
scroll to position [101, 0]
type input "0.65"
click at [163, 458] on div "active Hot Wheels Created: Aug. 27, 2025 Updated: Sep. 10, 2025" at bounding box center [136, 481] width 231 height 93
type input "Hot Wheels"
type input "videos"
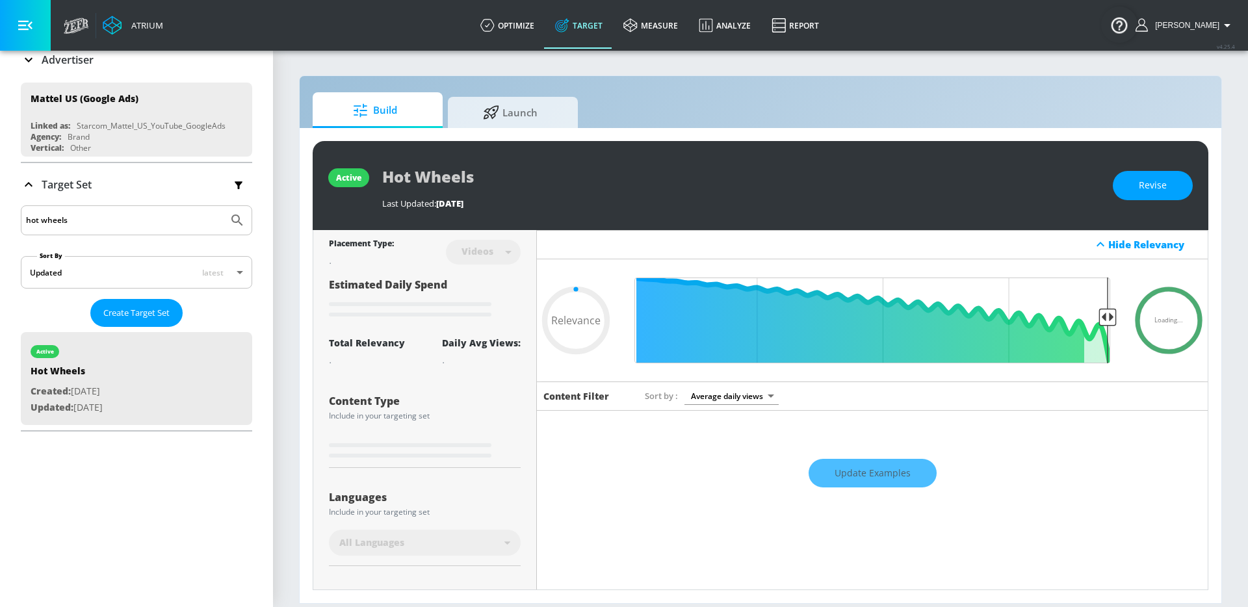
scroll to position [101, 0]
type input "0.55"
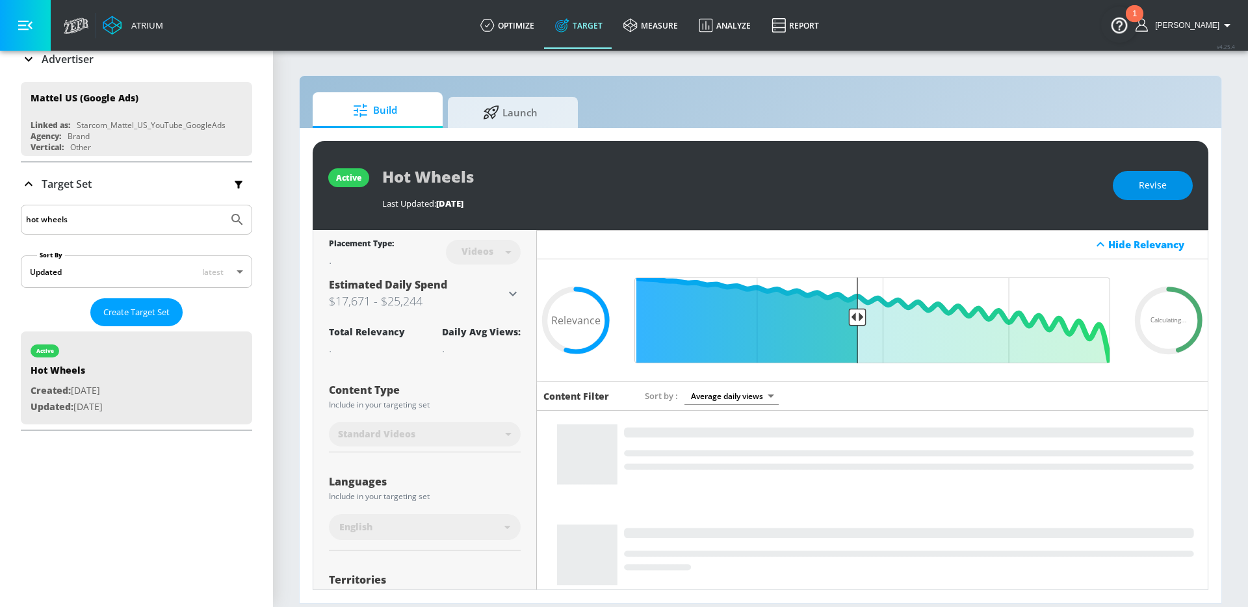
click at [1143, 186] on span "Revise" at bounding box center [1153, 185] width 28 height 16
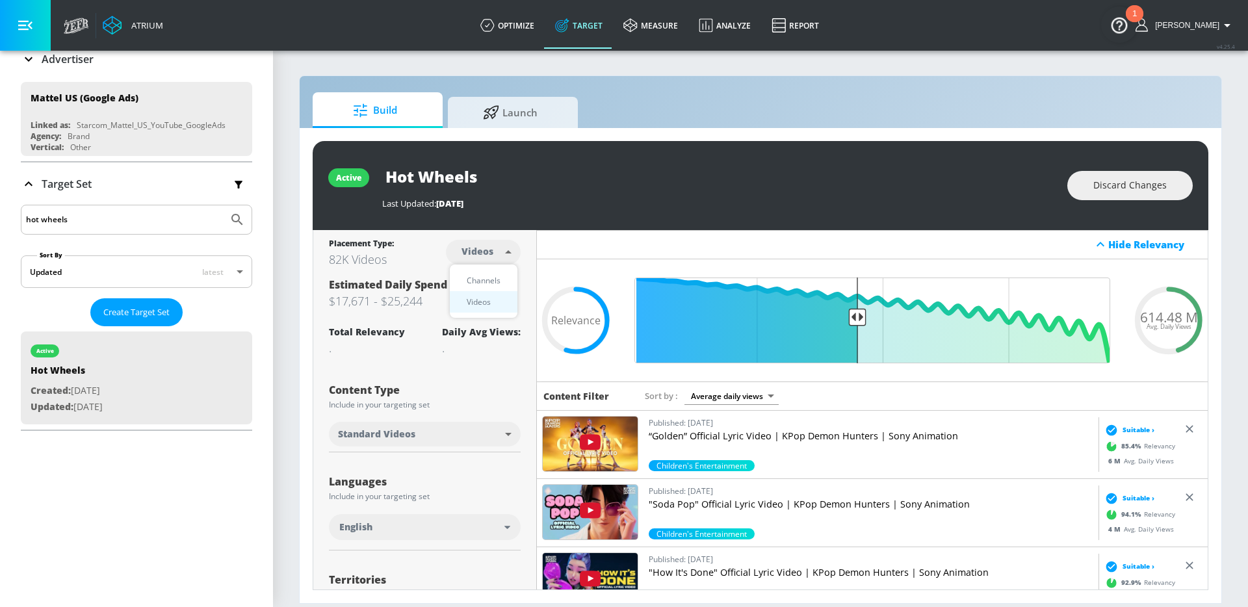
click at [496, 252] on body "Atrium optimize Target measure Analyze Report optimize Target measure Analyze R…" at bounding box center [624, 303] width 1248 height 607
drag, startPoint x: 493, startPoint y: 274, endPoint x: 510, endPoint y: 274, distance: 16.9
click at [493, 274] on div "Channels" at bounding box center [483, 281] width 47 height 14
type input "channels"
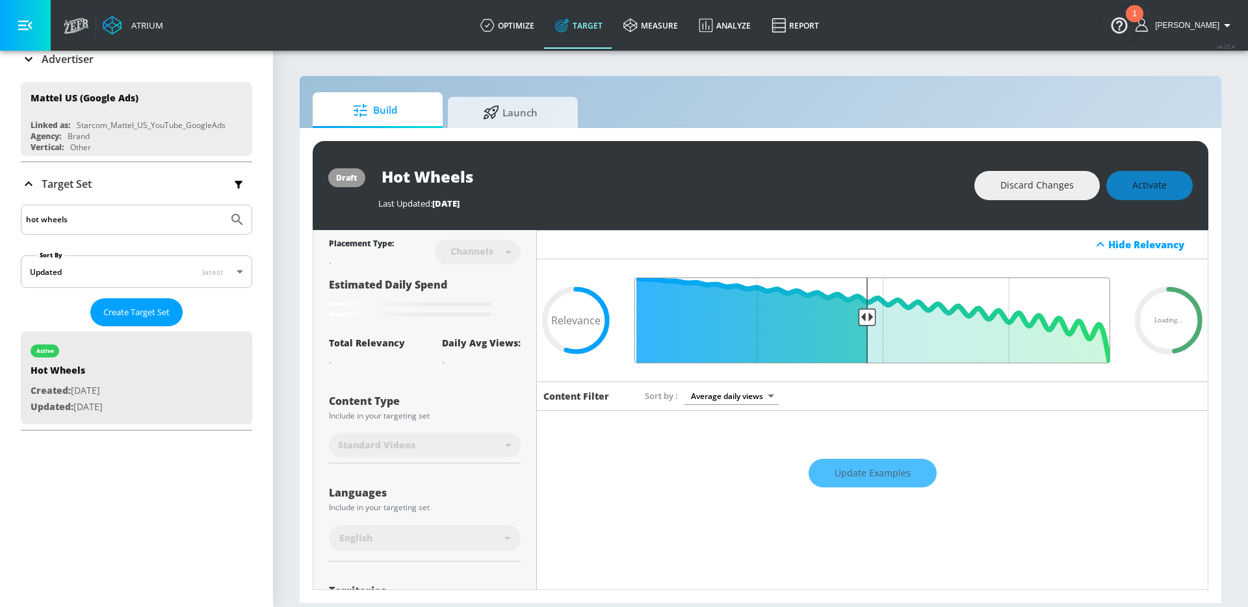
click at [866, 314] on input "Final Threshold" at bounding box center [872, 321] width 489 height 86
type input "0.55"
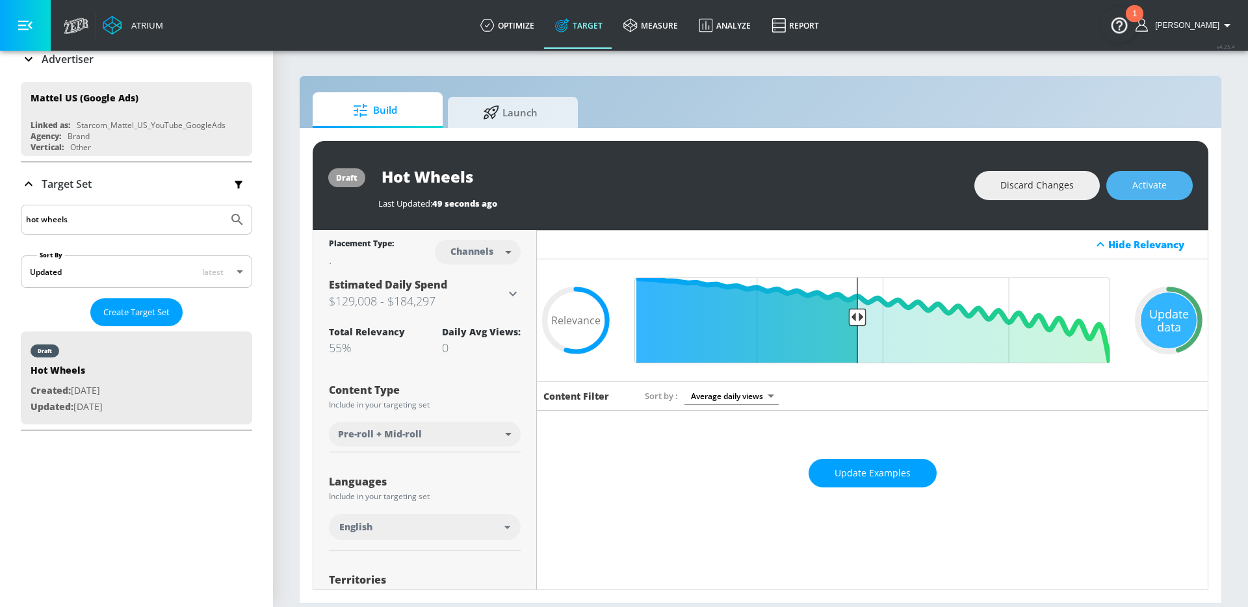
click at [1125, 187] on button "Activate" at bounding box center [1149, 185] width 86 height 29
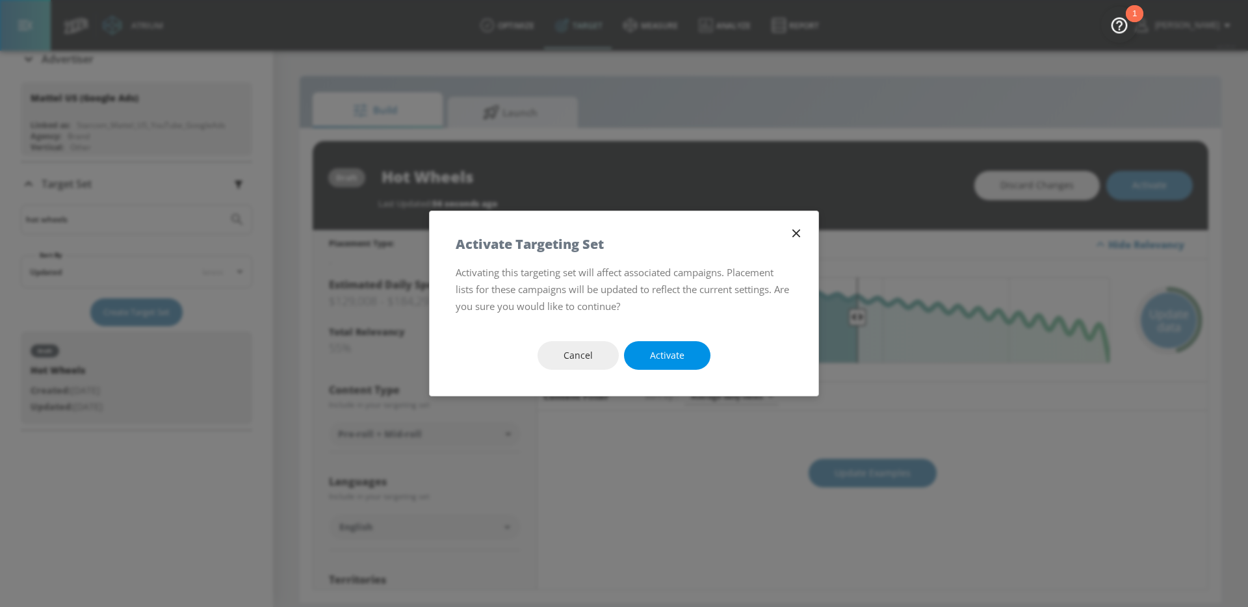
click at [664, 360] on span "Activate" at bounding box center [667, 356] width 34 height 16
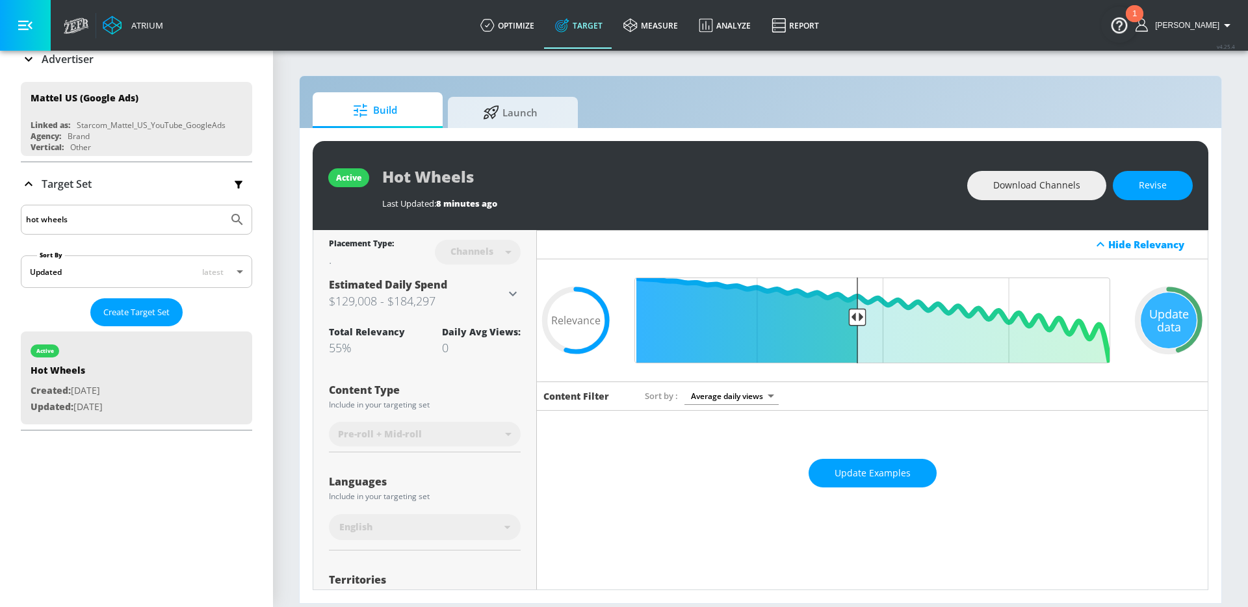
scroll to position [42, 0]
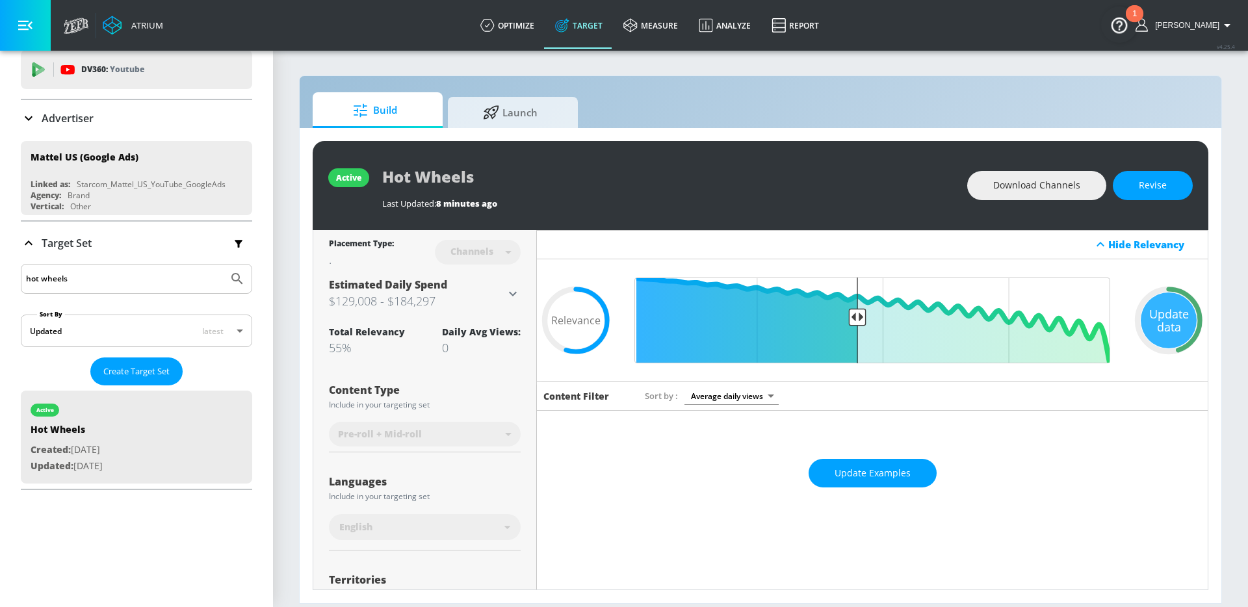
click at [51, 117] on p "Advertiser" at bounding box center [68, 118] width 52 height 14
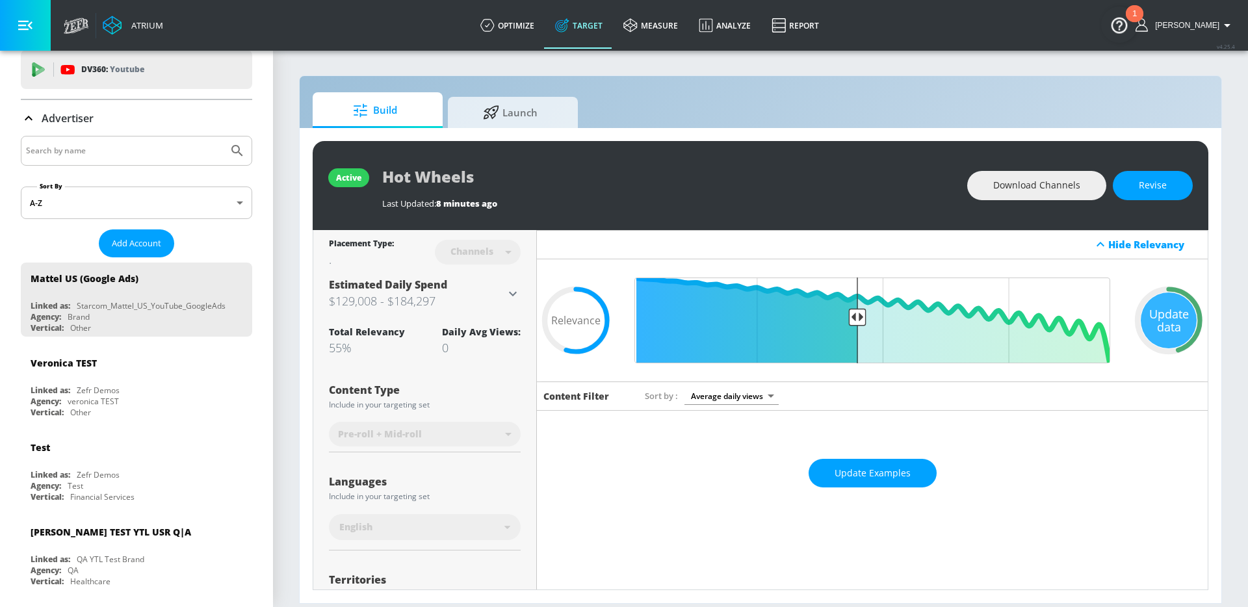
click at [101, 153] on input "Search by name" at bounding box center [124, 150] width 197 height 17
type input "chevron"
click at [223, 136] on button "Submit Search" at bounding box center [237, 150] width 29 height 29
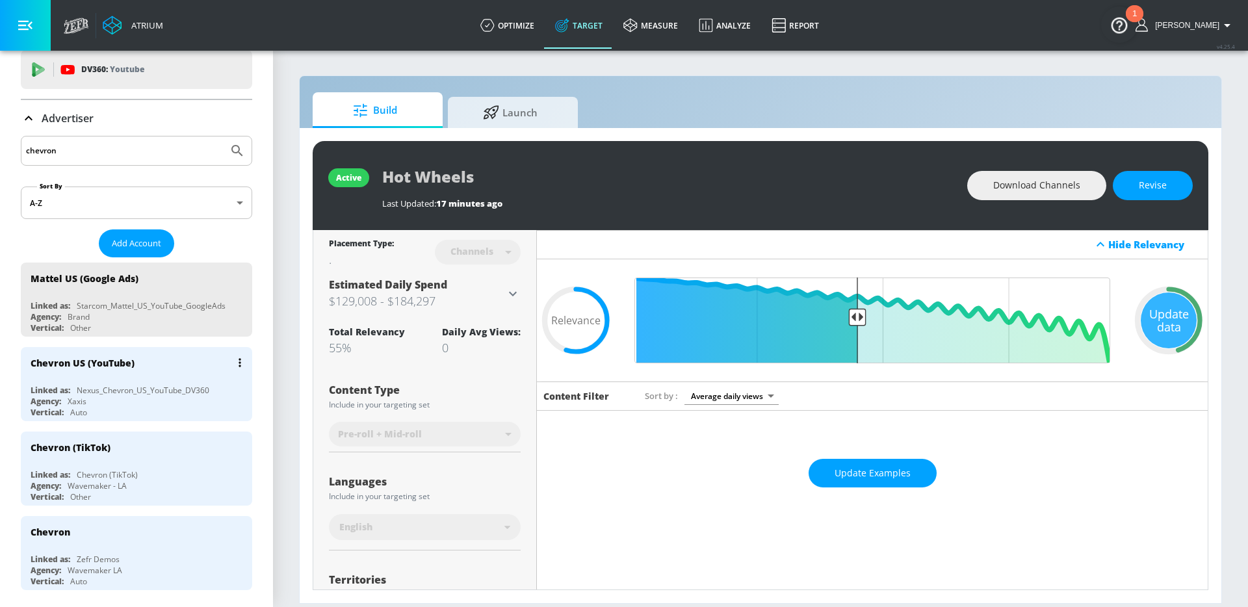
click at [176, 356] on div "Chevron US (YouTube)" at bounding box center [140, 362] width 218 height 31
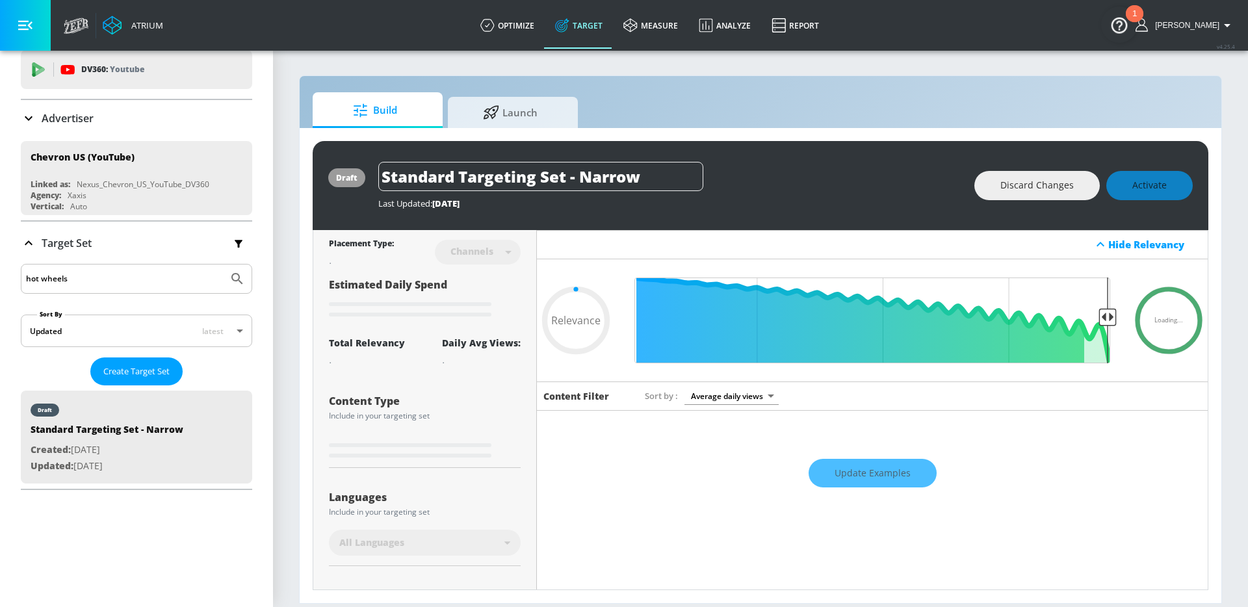
type input "0.7"
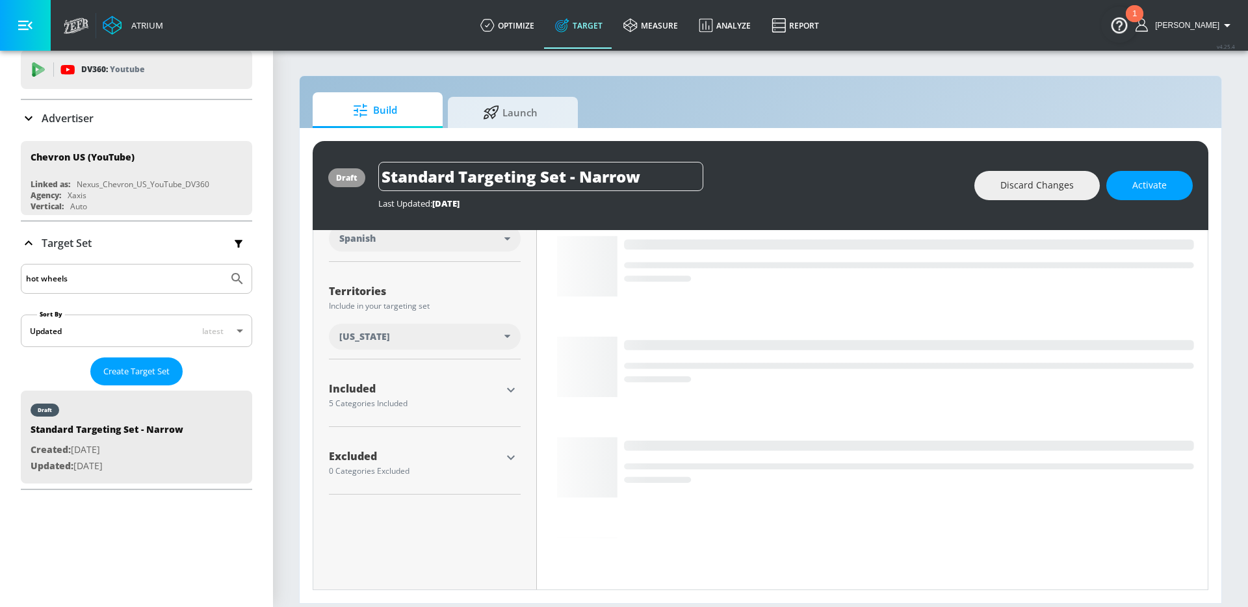
scroll to position [294, 0]
click at [507, 389] on icon "button" at bounding box center [511, 385] width 16 height 16
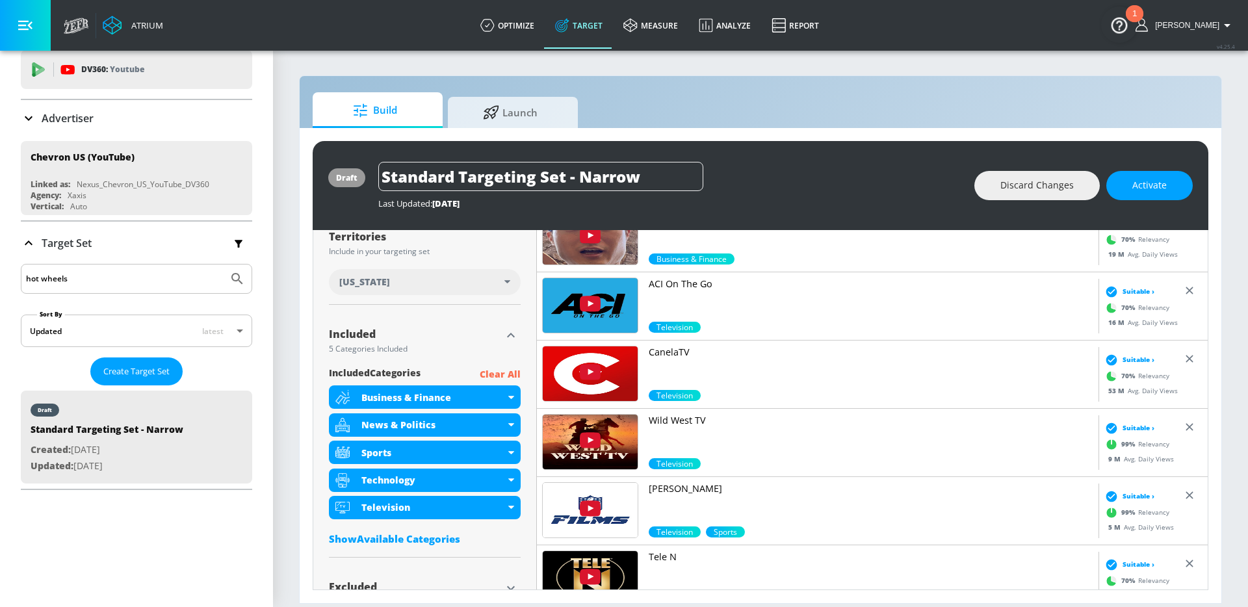
scroll to position [389, 0]
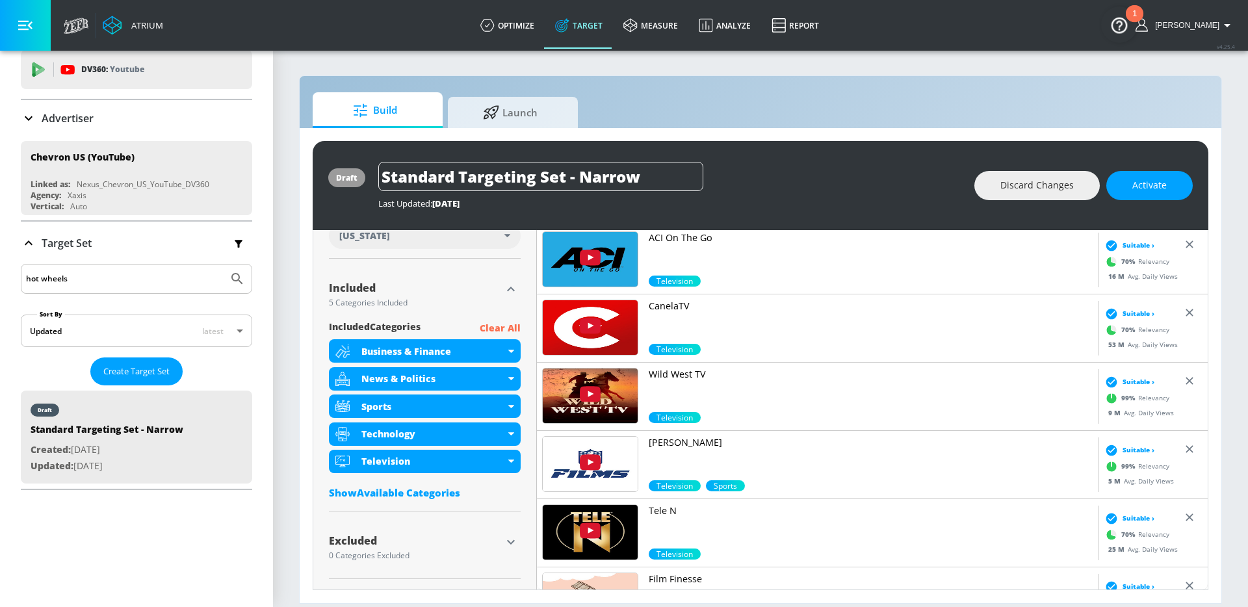
click at [415, 491] on div "Show Available Categories" at bounding box center [425, 492] width 192 height 13
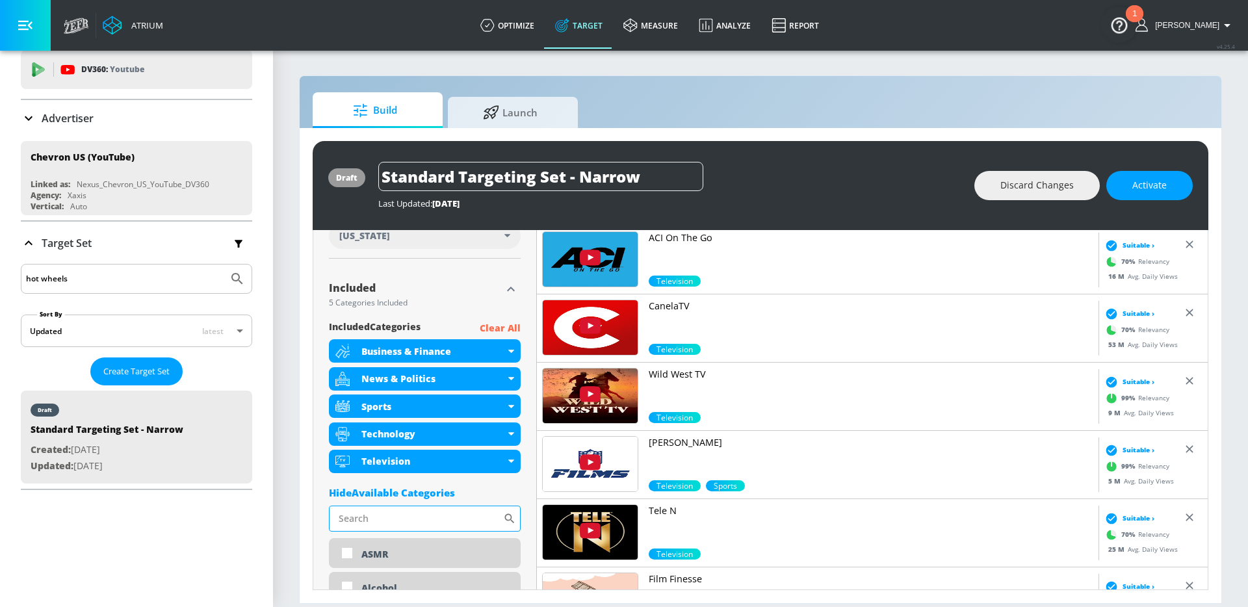
click at [376, 525] on input "Sort By" at bounding box center [416, 519] width 174 height 26
type input "latinx"
click at [396, 551] on div "DE&I - LatinX Voices" at bounding box center [436, 555] width 148 height 12
checkbox input "true"
click at [386, 523] on input "latinx" at bounding box center [416, 519] width 174 height 26
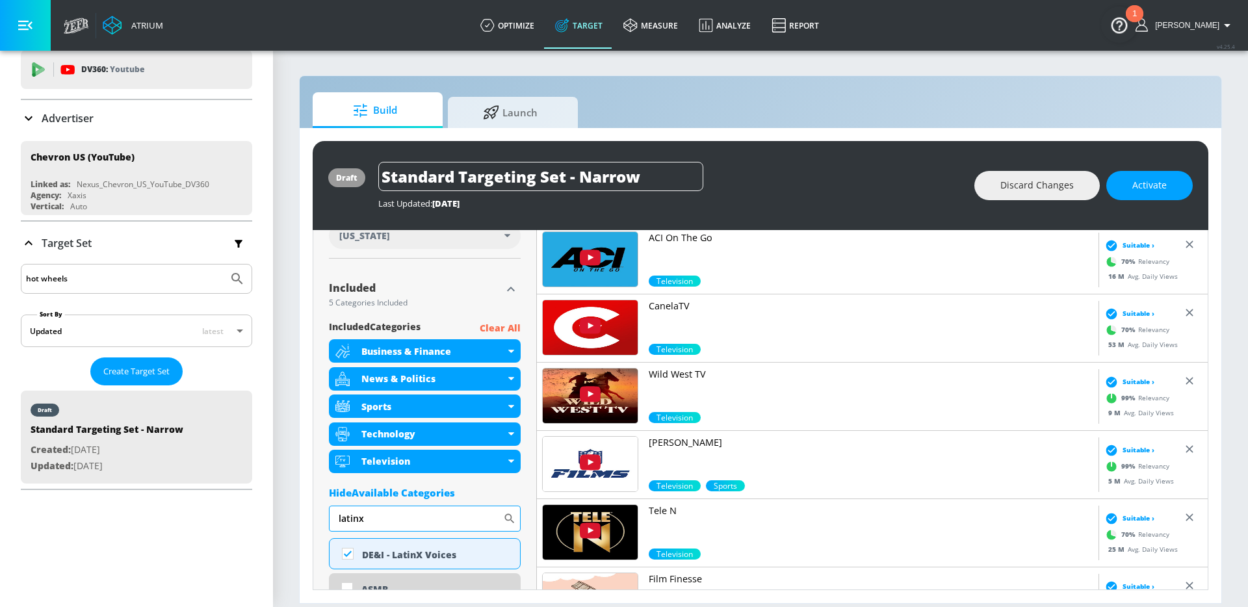
click at [386, 523] on input "latinx" at bounding box center [416, 519] width 174 height 26
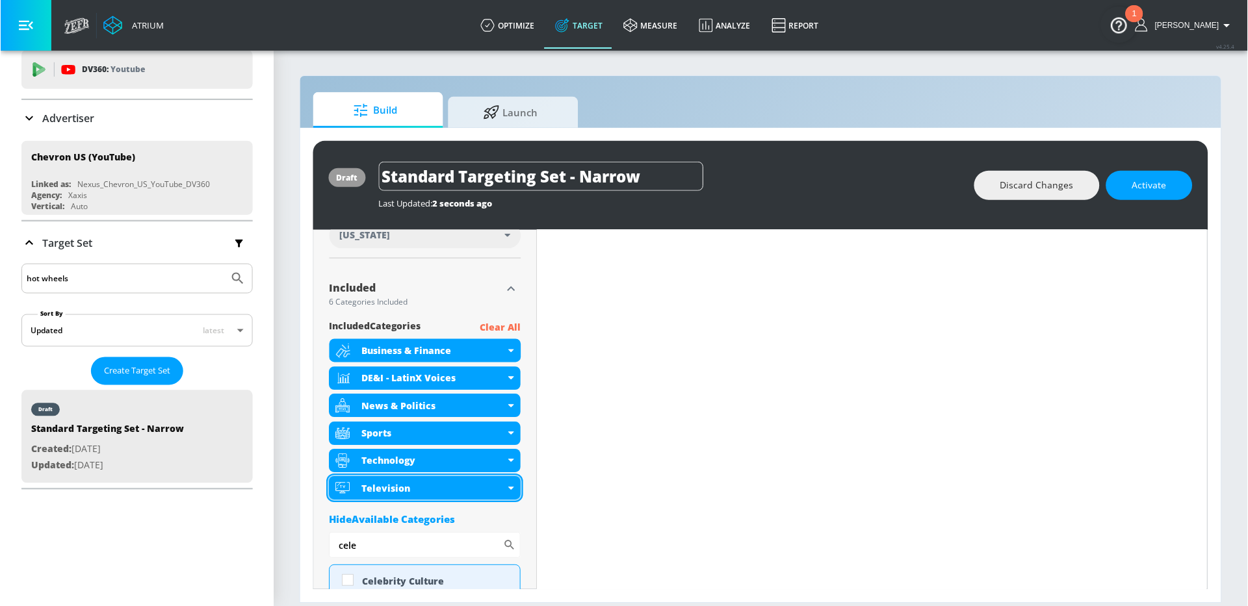
scroll to position [427, 0]
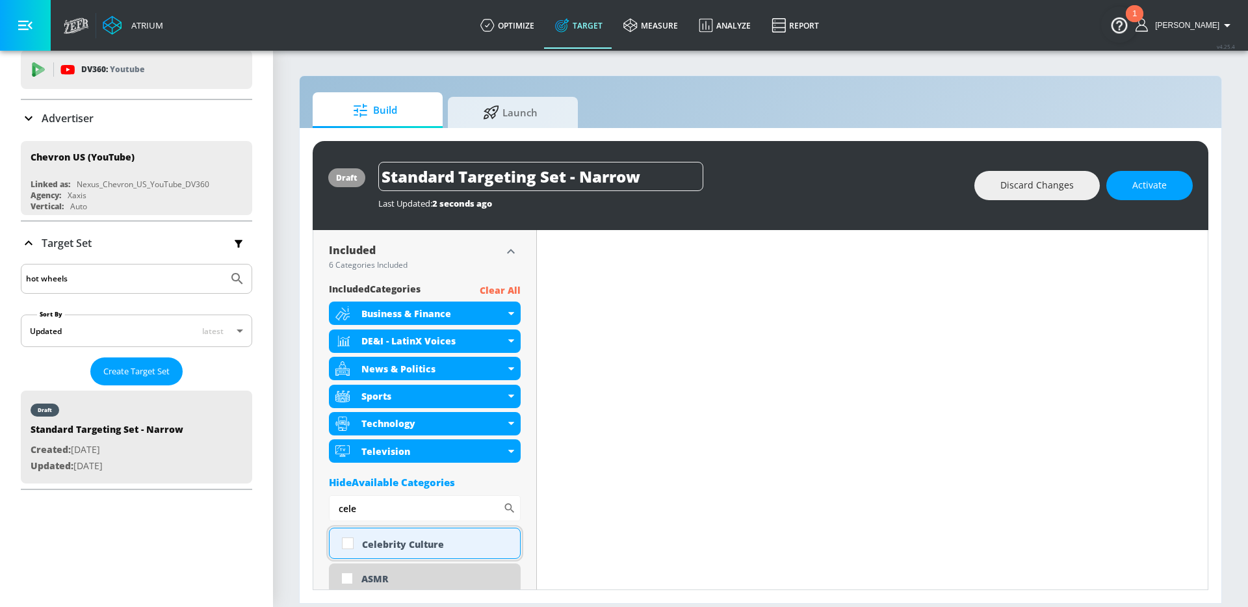
type input "cele"
drag, startPoint x: 428, startPoint y: 542, endPoint x: 413, endPoint y: 521, distance: 25.2
click at [428, 542] on div "Celebrity Culture" at bounding box center [436, 544] width 148 height 12
checkbox input "true"
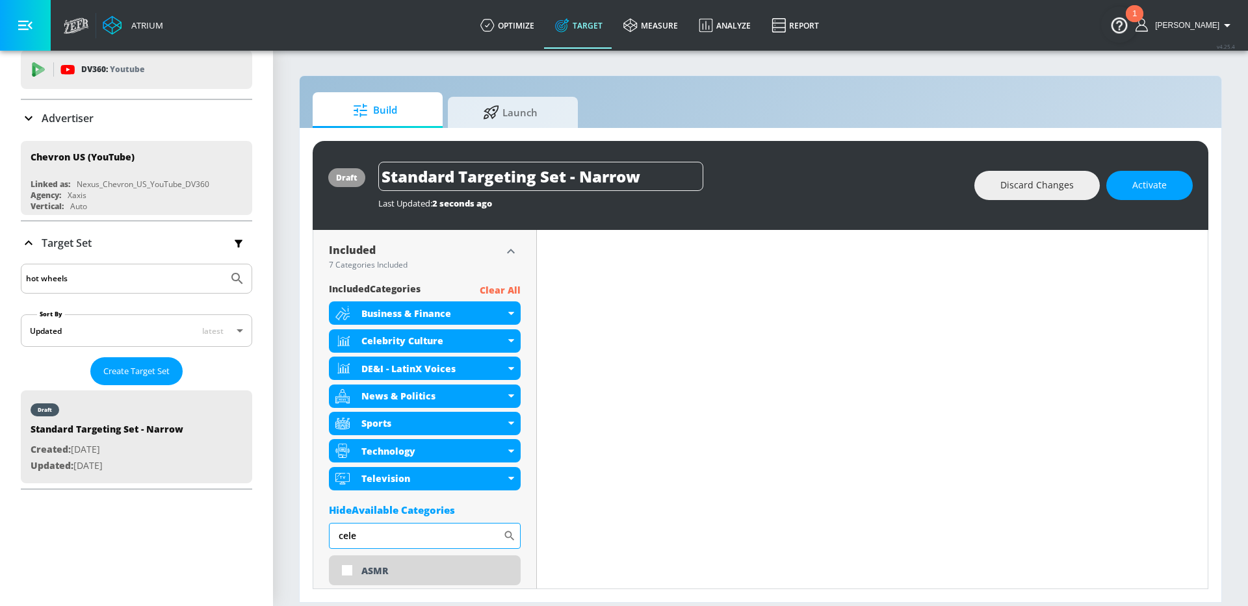
click at [408, 526] on input "cele" at bounding box center [416, 536] width 174 height 26
click at [406, 534] on input "cele" at bounding box center [416, 536] width 174 height 26
type input "movie"
click at [417, 573] on div "Movies" at bounding box center [436, 571] width 148 height 12
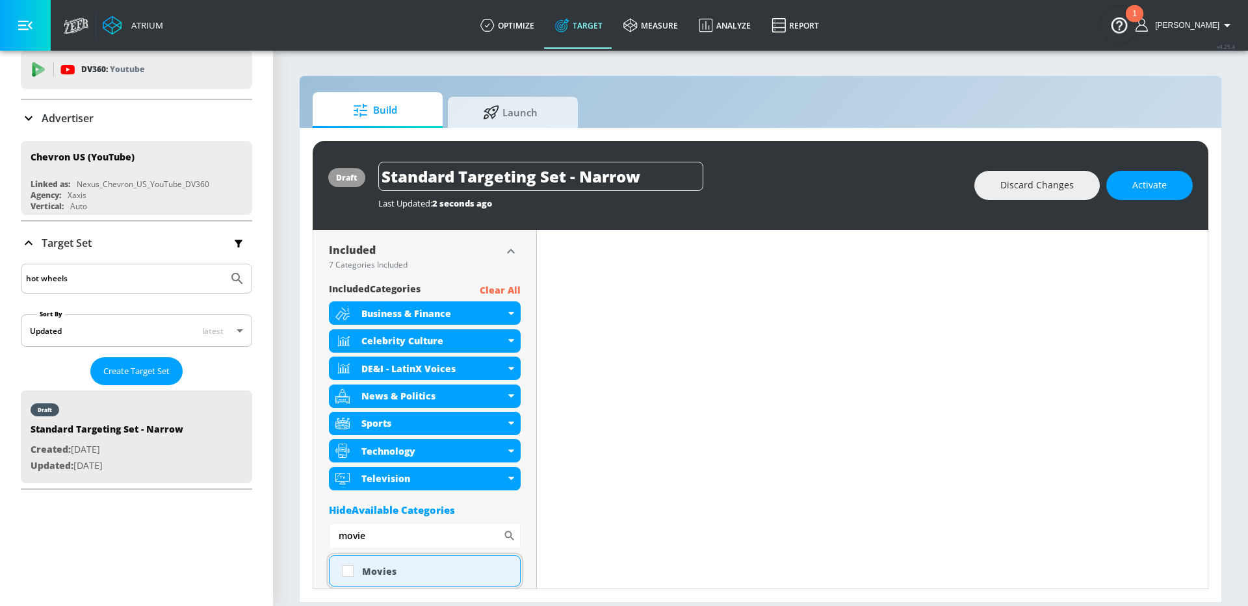
checkbox input "true"
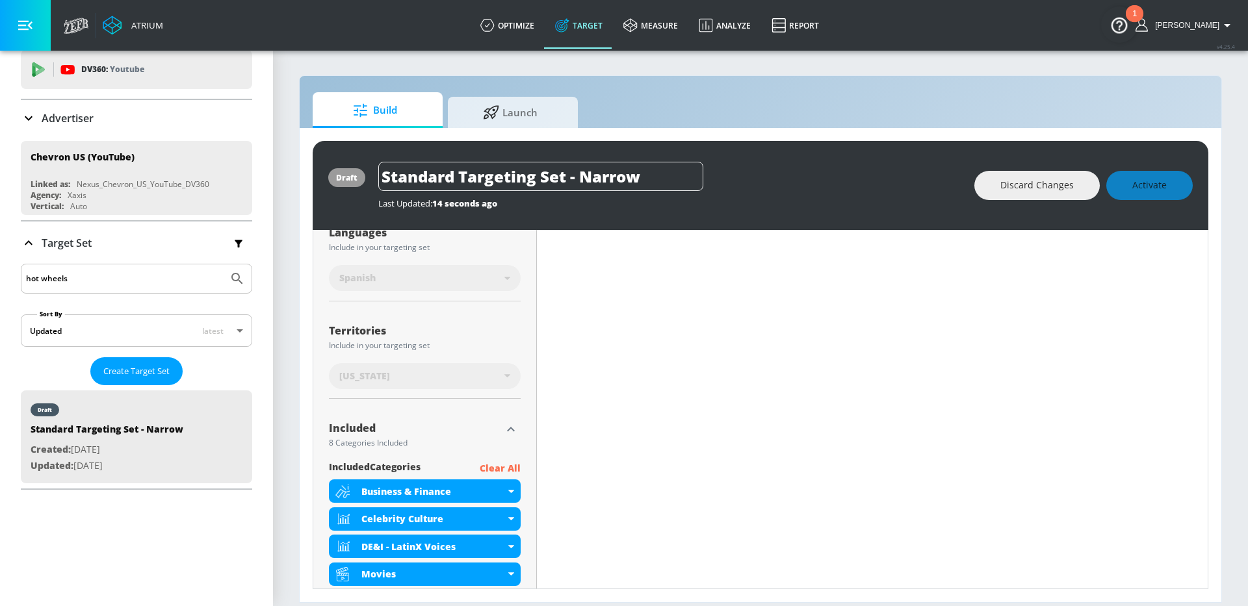
scroll to position [0, 0]
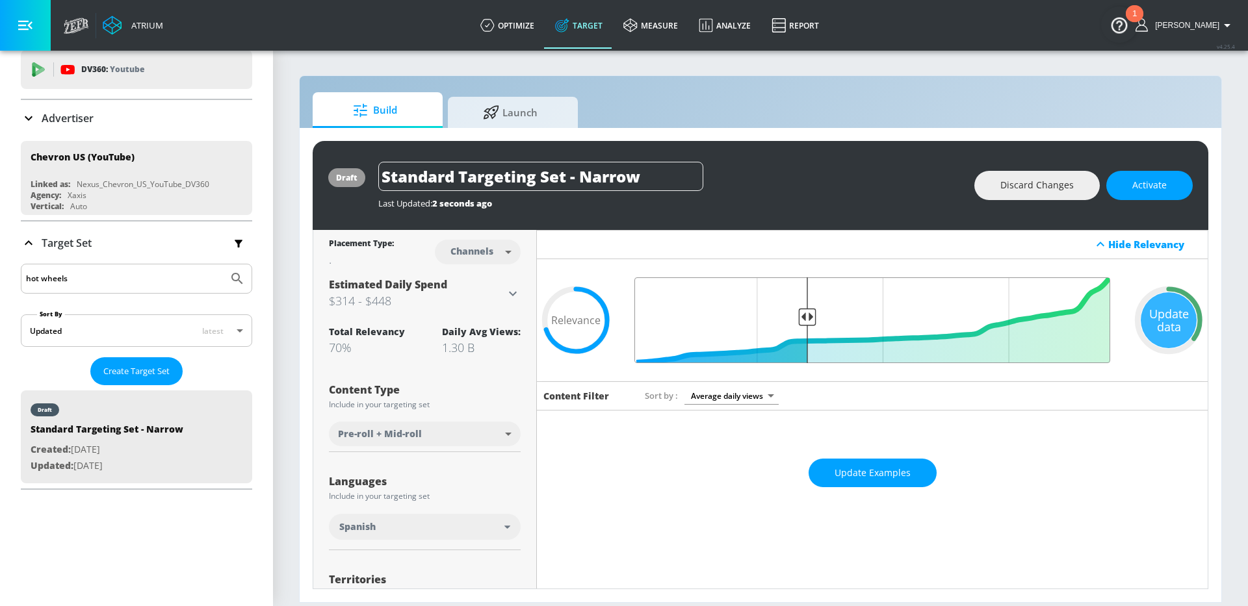
drag, startPoint x: 781, startPoint y: 316, endPoint x: 808, endPoint y: 316, distance: 27.3
type input "0.65"
click at [808, 316] on input "Final Threshold" at bounding box center [872, 321] width 489 height 86
click at [1148, 187] on span "Activate" at bounding box center [1149, 185] width 34 height 16
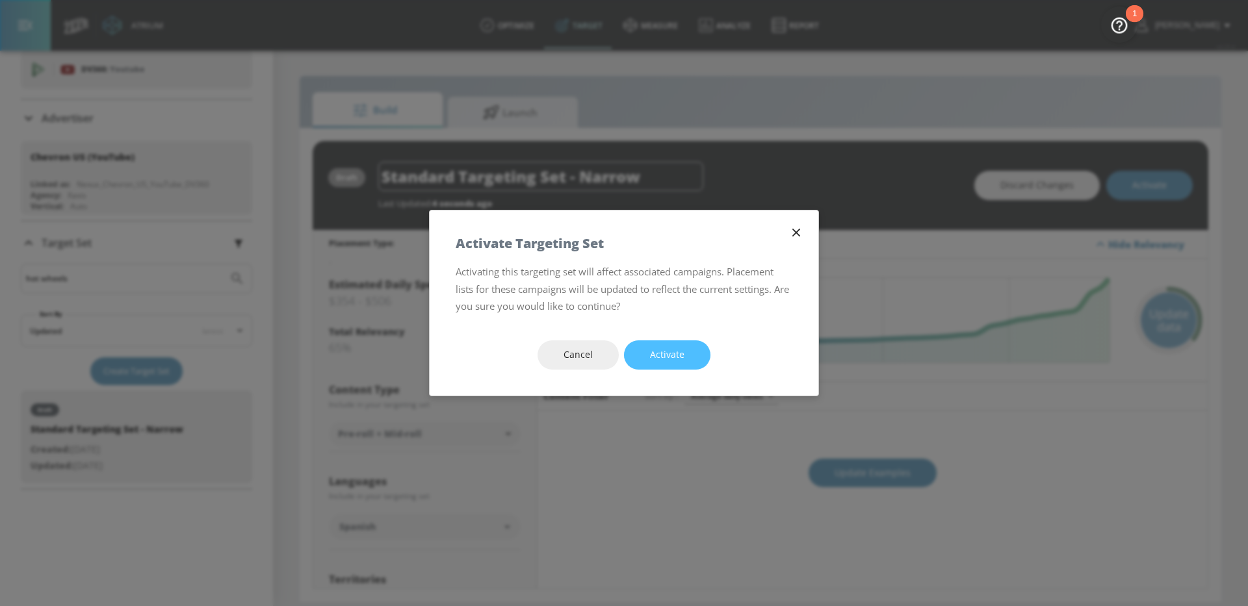
click at [679, 350] on span "Activate" at bounding box center [667, 355] width 34 height 16
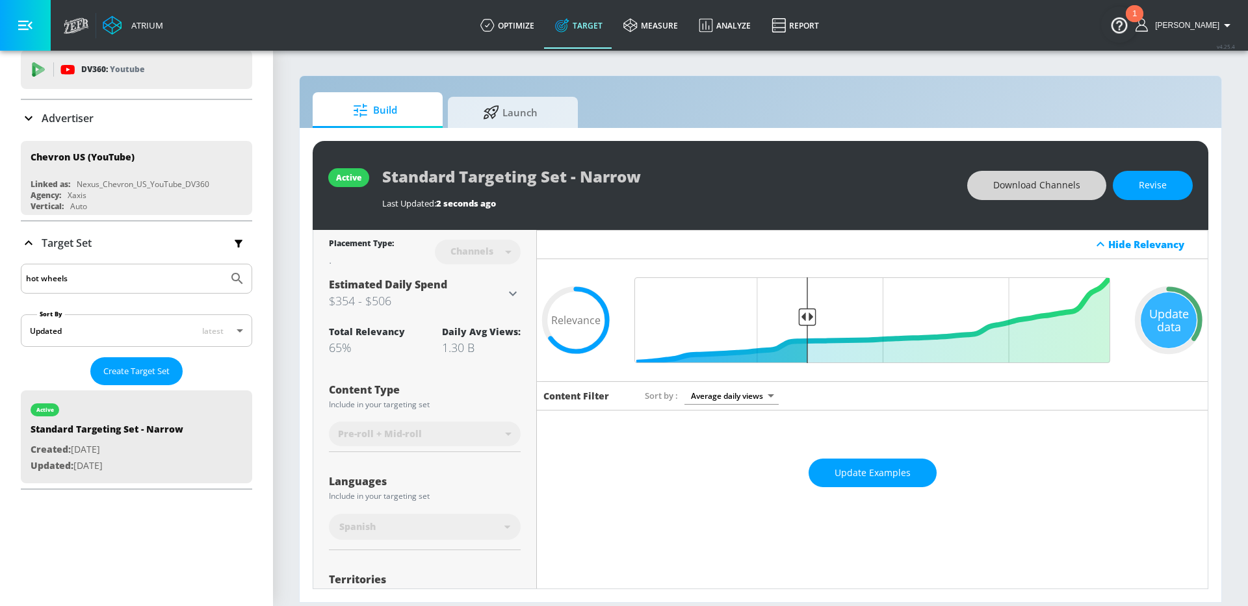
click at [1040, 187] on span "Download Channels" at bounding box center [1036, 185] width 87 height 16
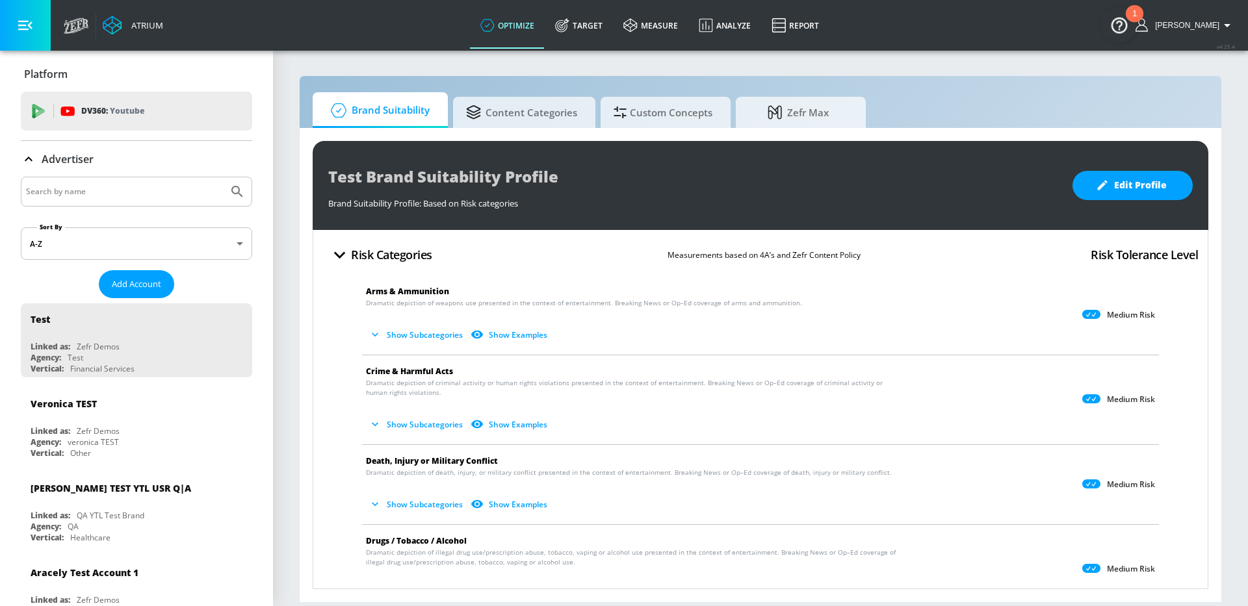
click at [60, 192] on input "Search by name" at bounding box center [124, 191] width 197 height 17
type input "pint"
click at [223, 177] on button "Submit Search" at bounding box center [237, 191] width 29 height 29
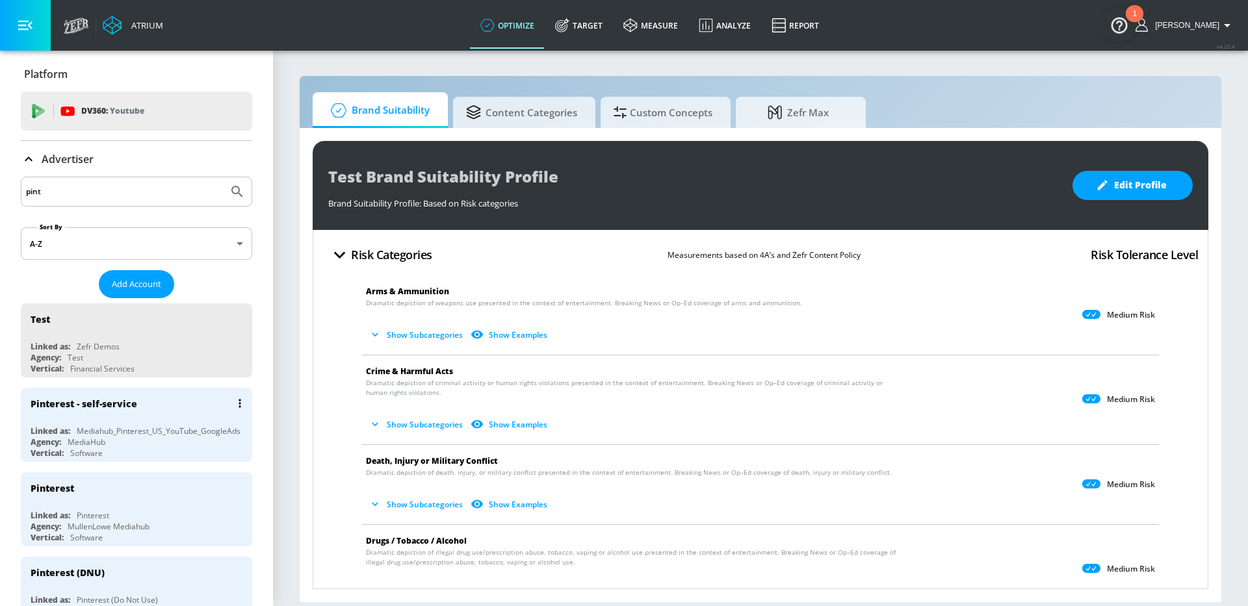
click at [177, 401] on div "Pinterest - self-service" at bounding box center [140, 403] width 218 height 31
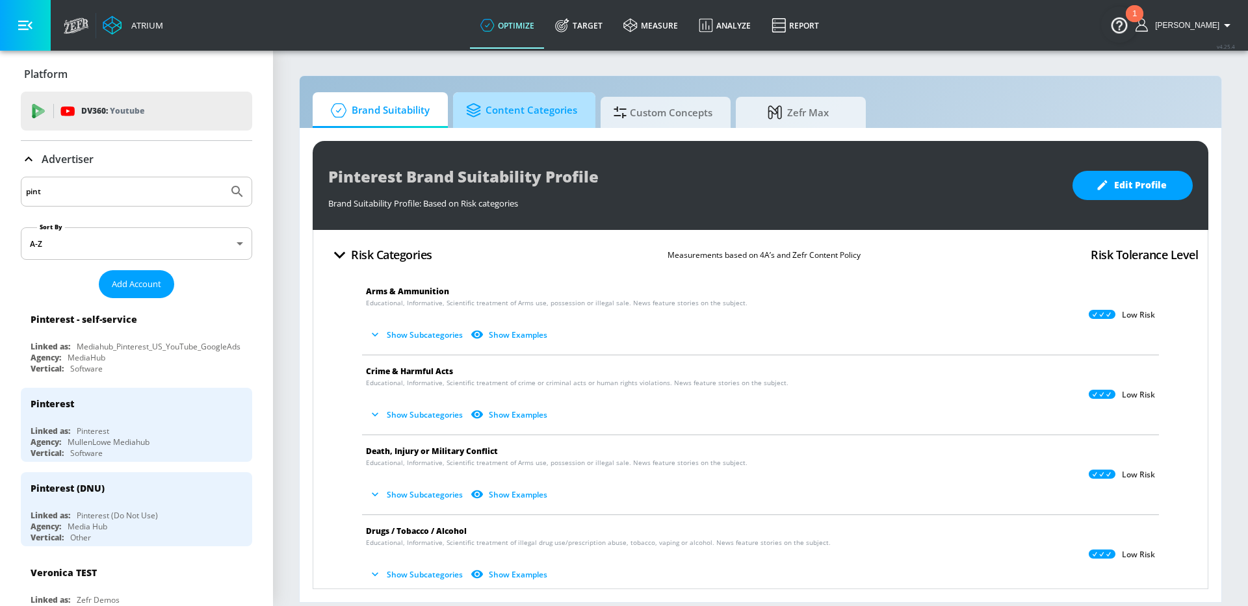
click at [549, 107] on span "Content Categories" at bounding box center [521, 110] width 111 height 31
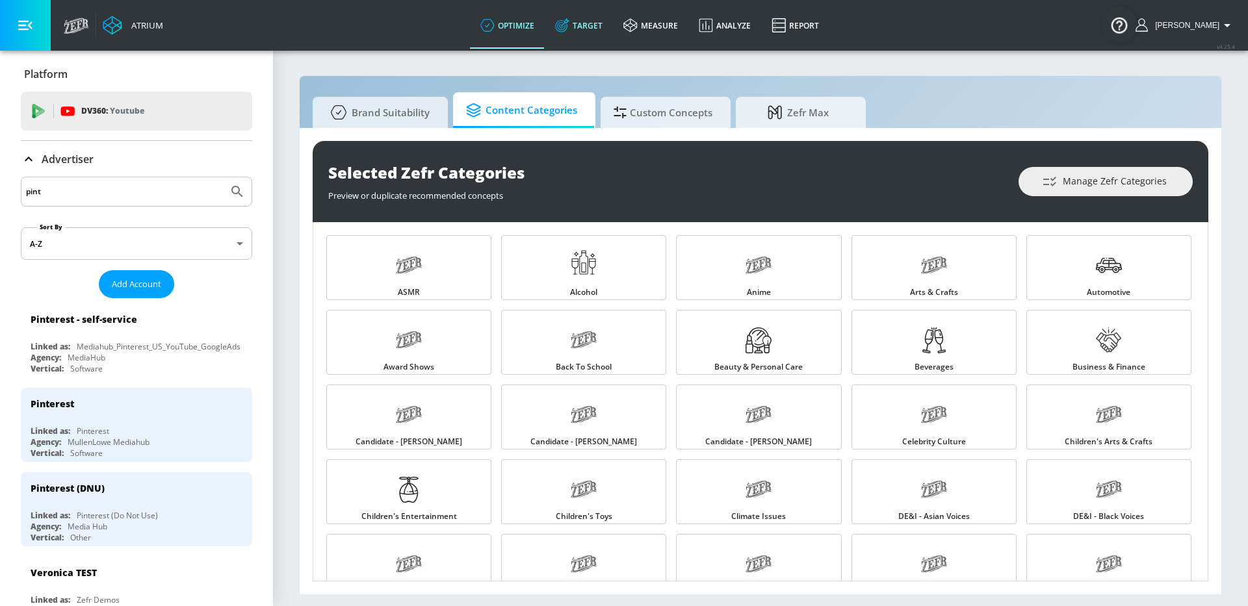
click at [601, 25] on link "Target" at bounding box center [579, 25] width 68 height 47
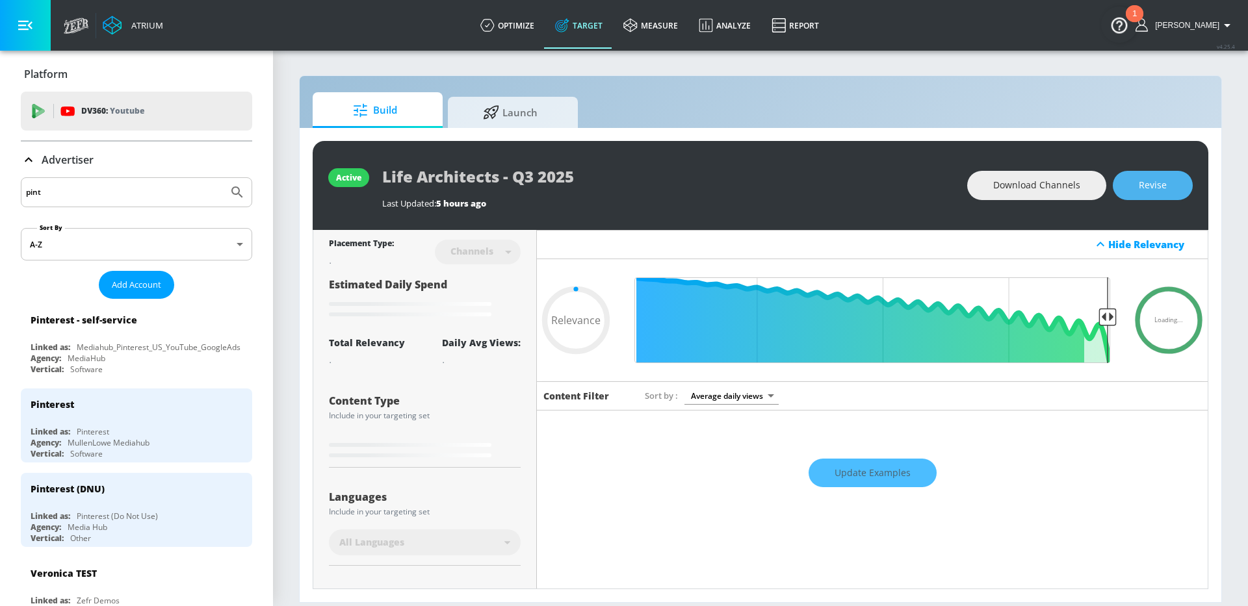
click at [1160, 179] on span "Revise" at bounding box center [1153, 185] width 28 height 16
type input "0.55"
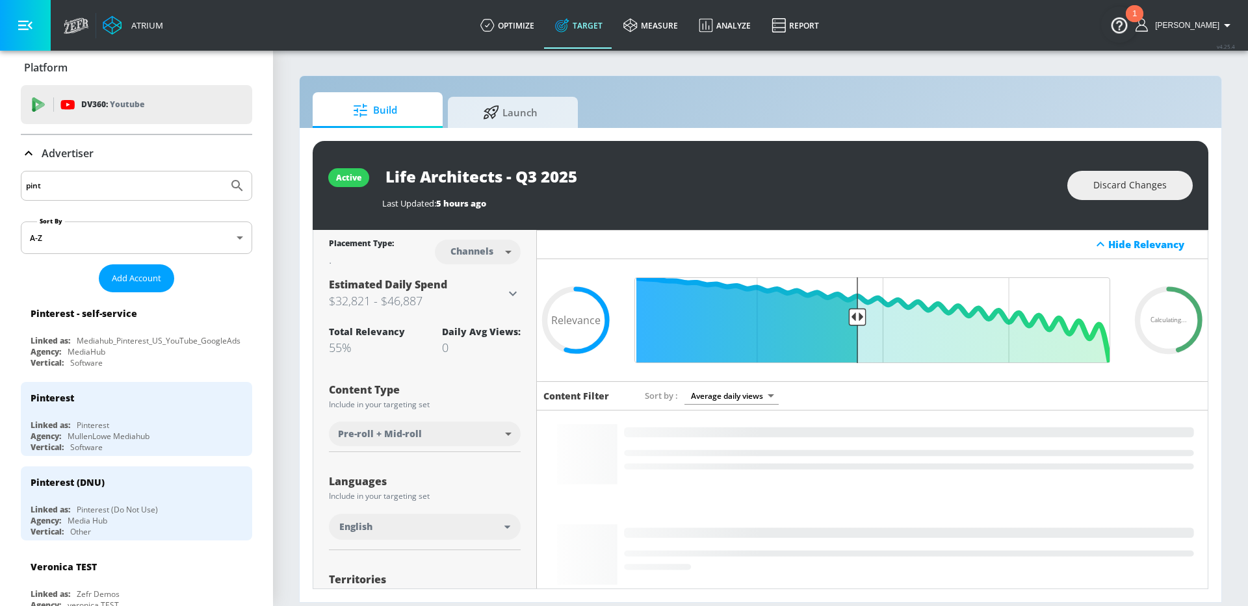
click at [31, 21] on icon "button" at bounding box center [25, 25] width 14 height 14
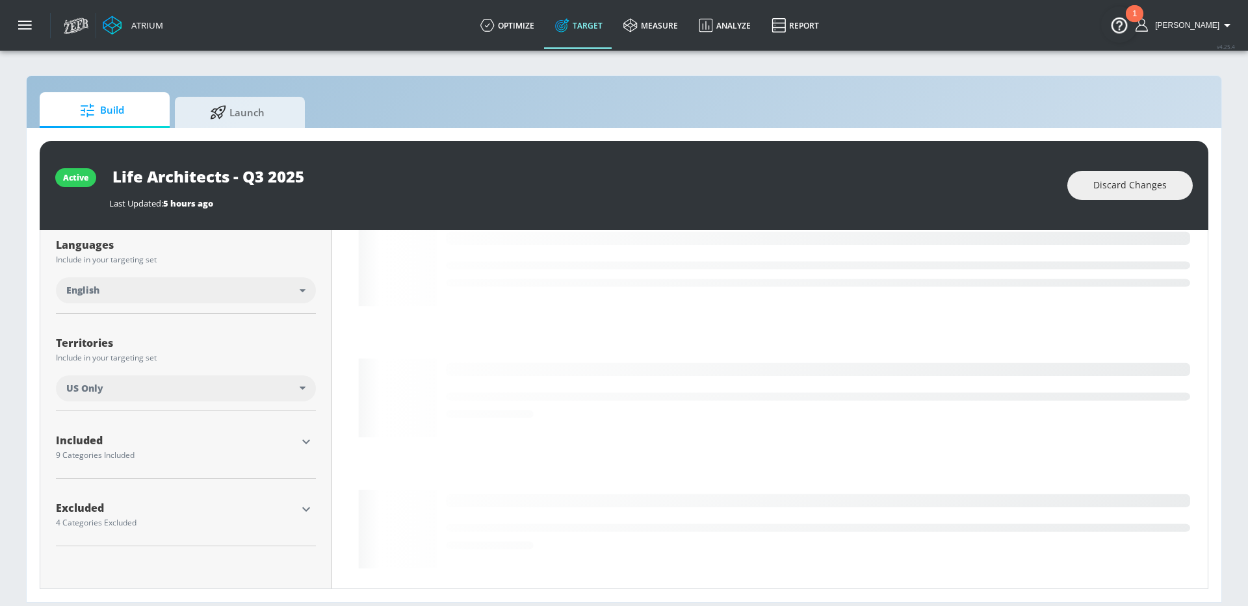
scroll to position [244, 0]
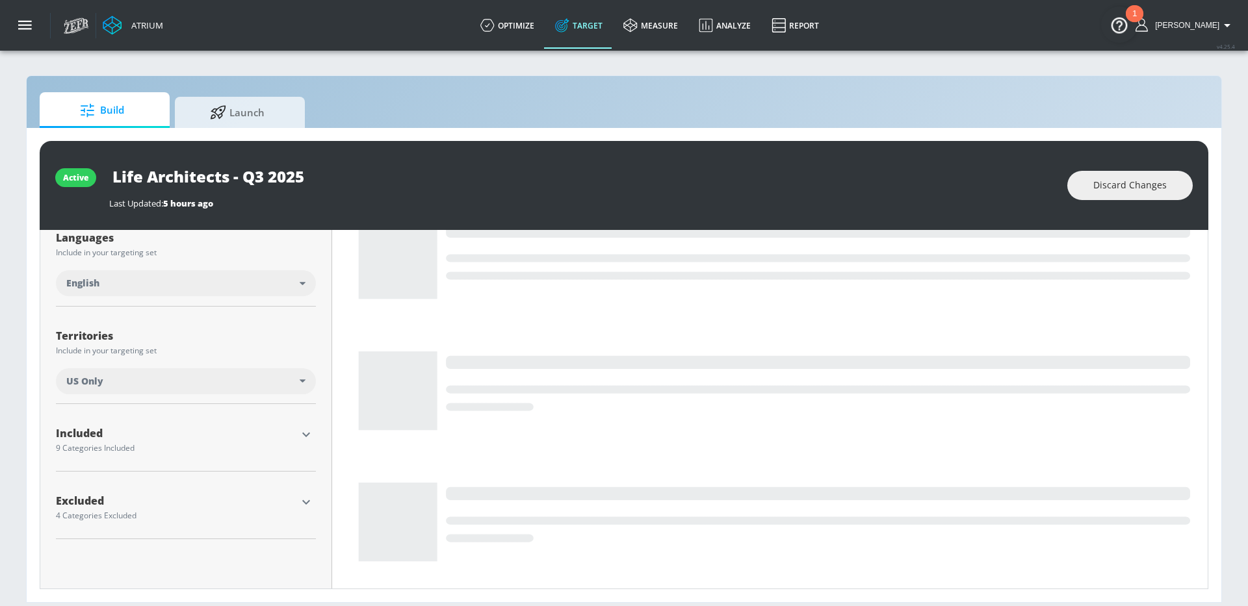
click at [308, 435] on icon "button" at bounding box center [306, 435] width 16 height 16
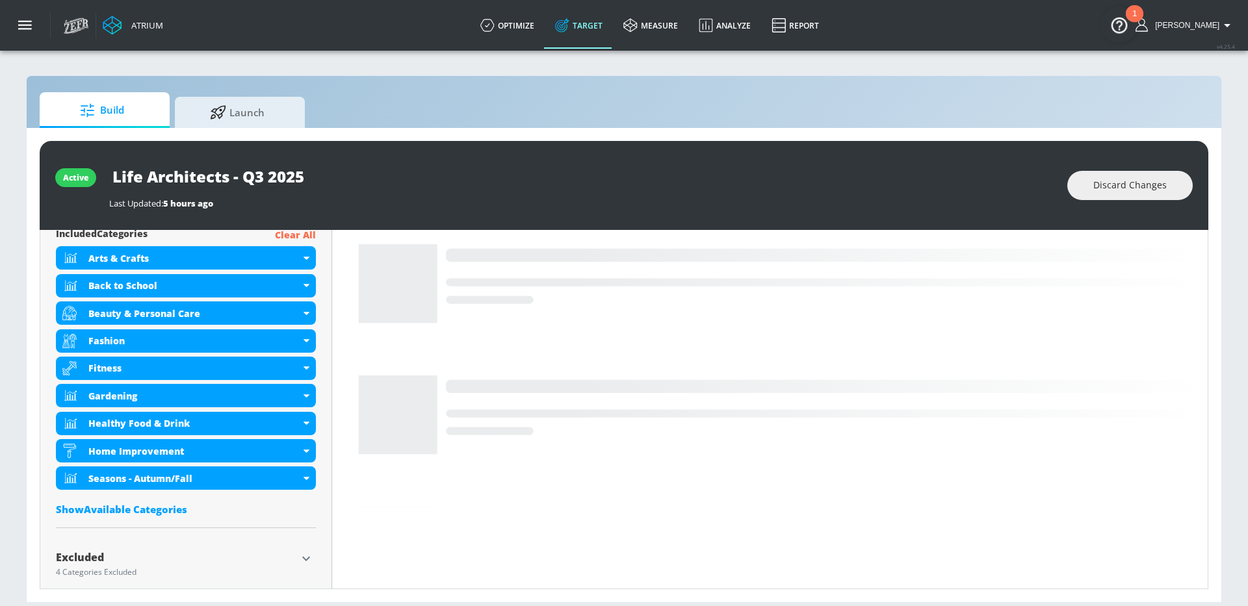
scroll to position [500, 0]
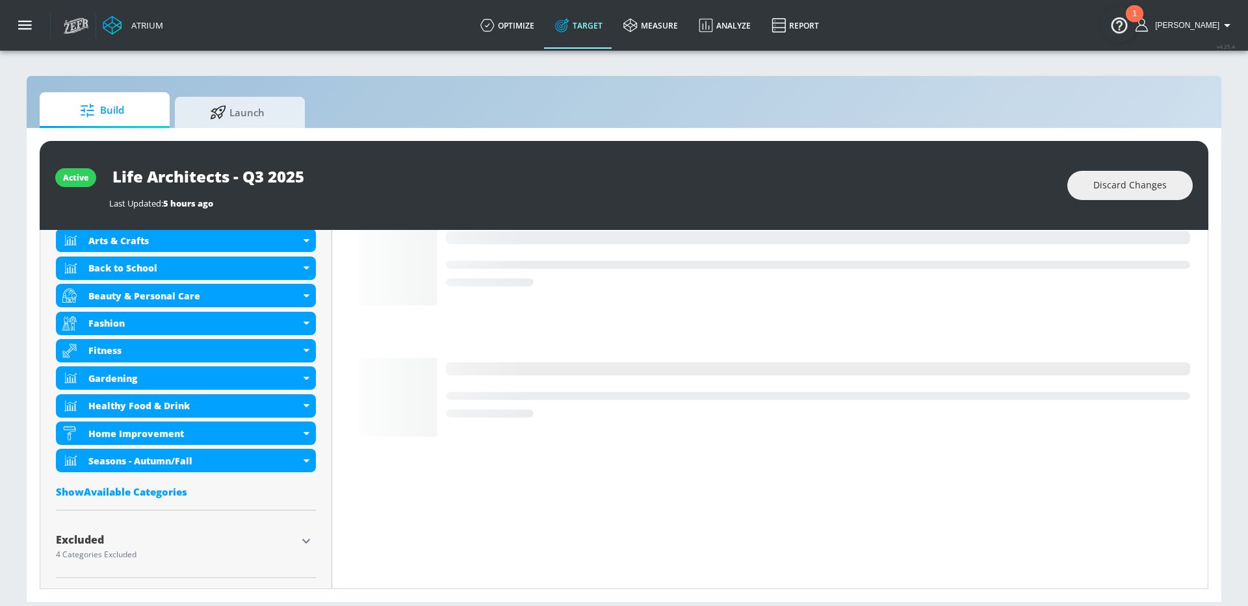
click at [140, 493] on div "Show Available Categories" at bounding box center [186, 492] width 260 height 13
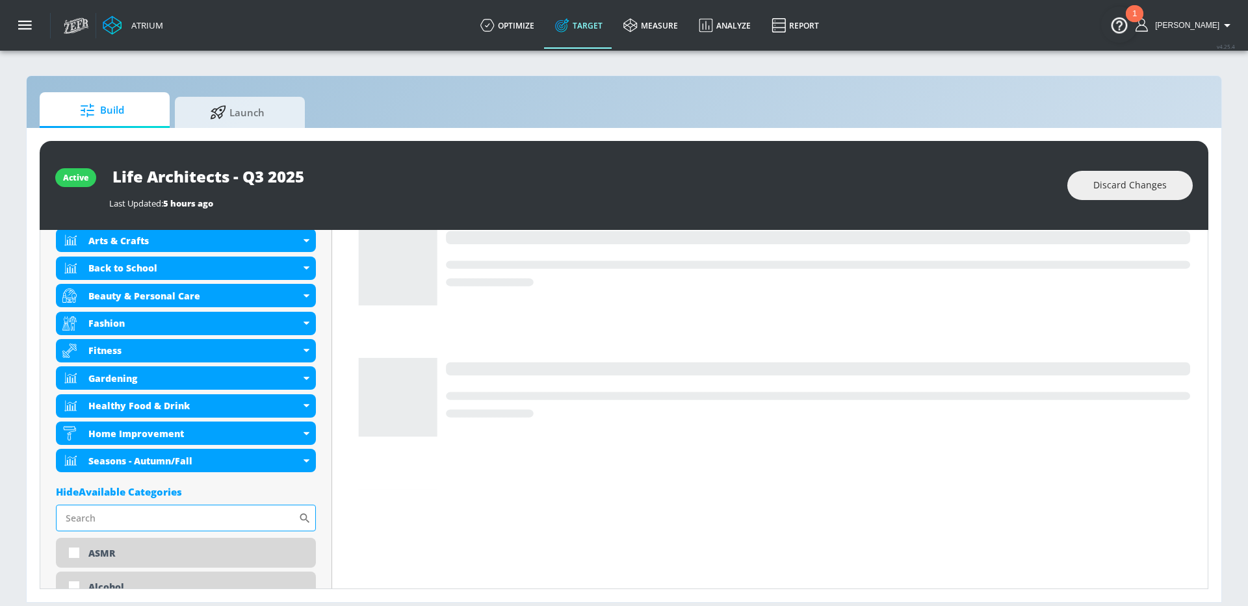
click at [155, 513] on input "Sort By" at bounding box center [177, 518] width 242 height 26
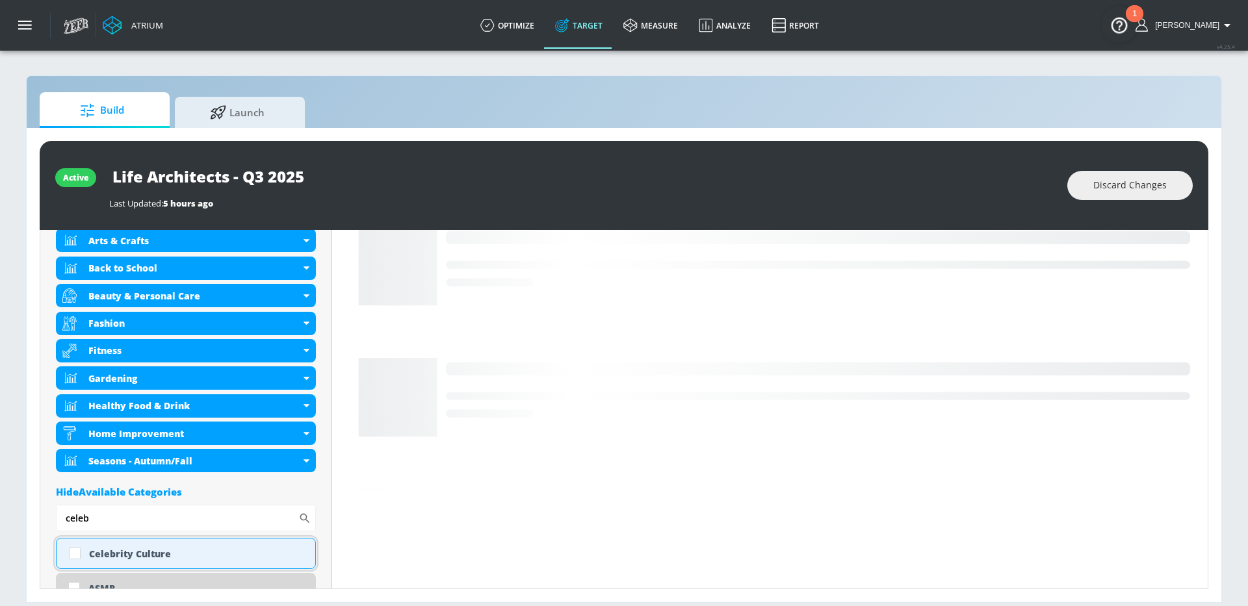
type input "celeb"
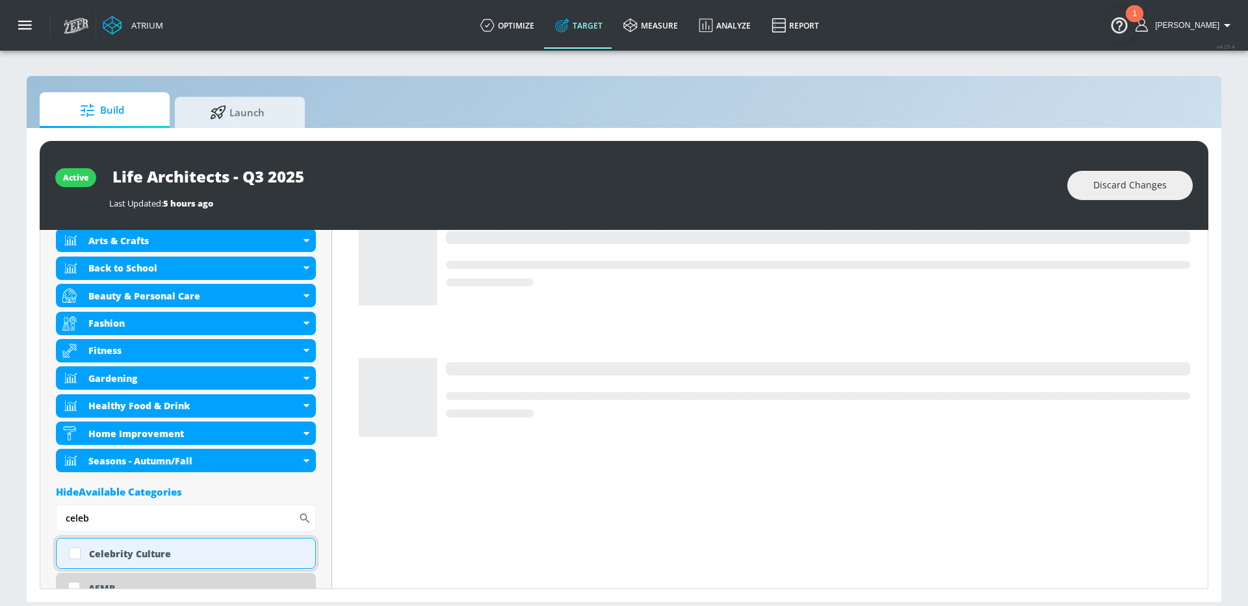
click at [151, 548] on div "Celebrity Culture" at bounding box center [197, 554] width 216 height 12
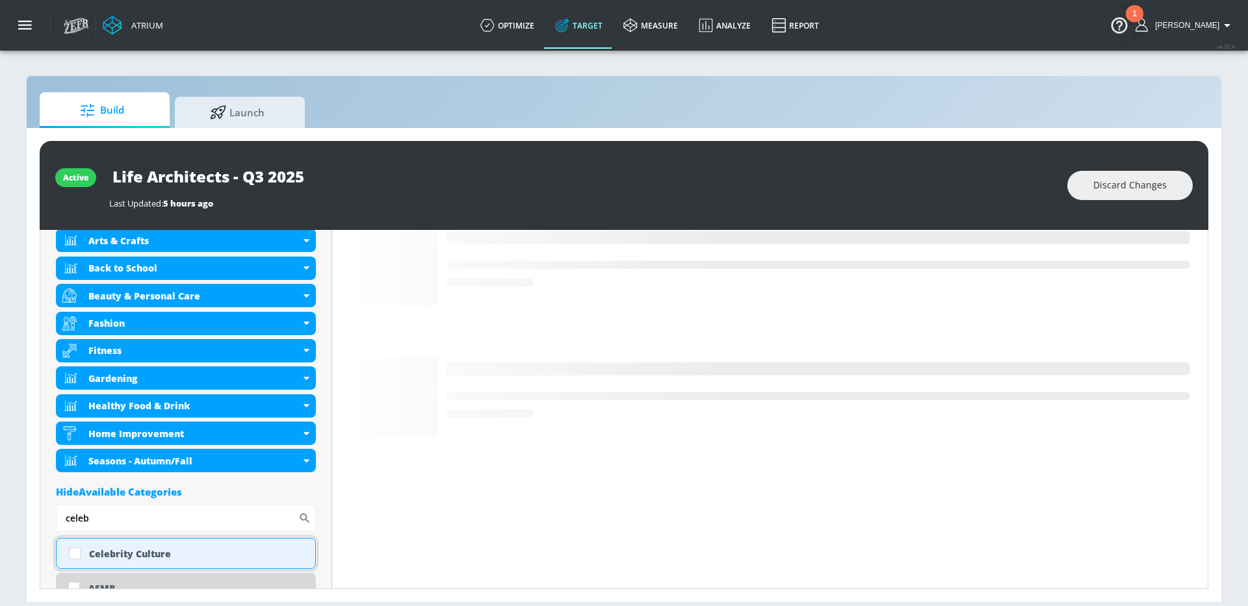
checkbox input "true"
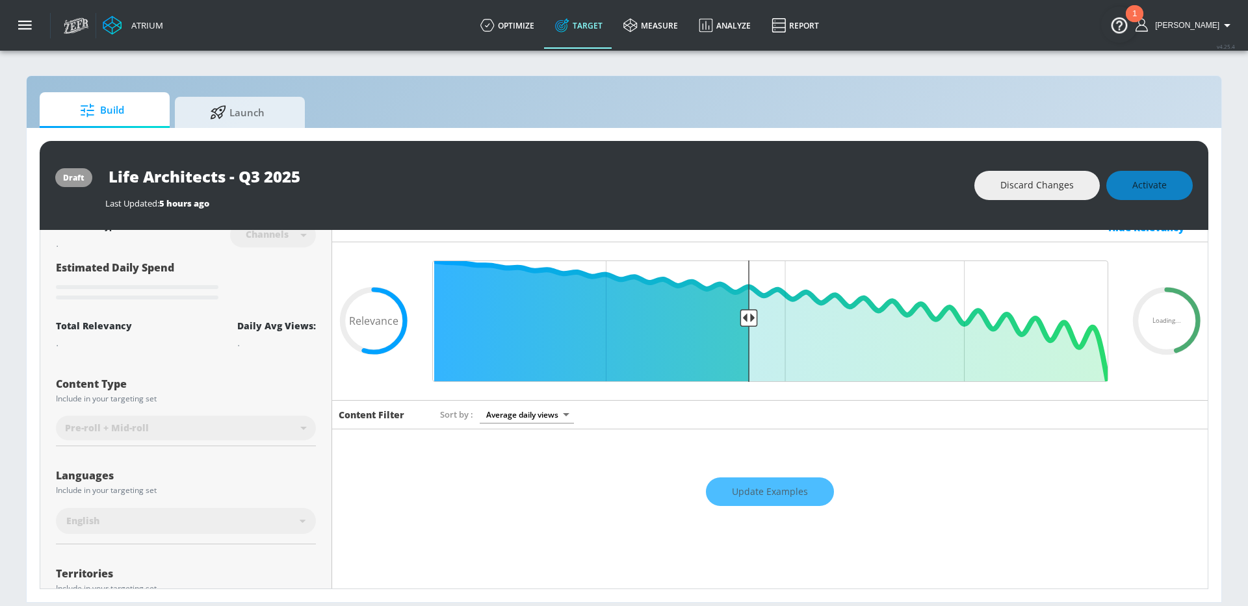
scroll to position [0, 0]
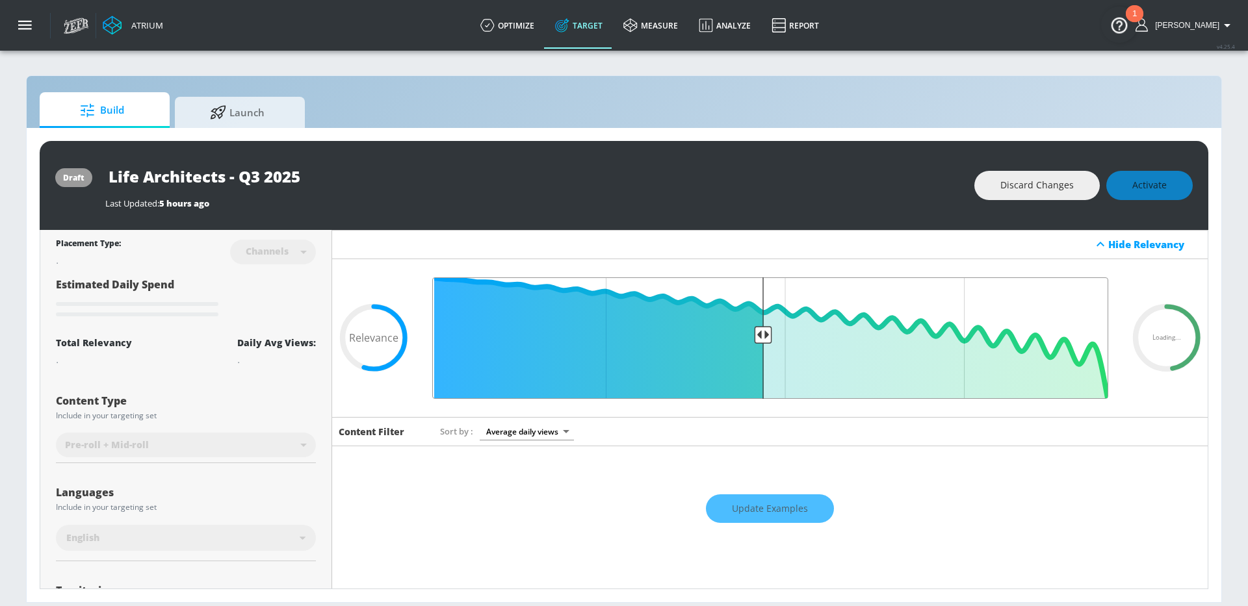
drag, startPoint x: 753, startPoint y: 335, endPoint x: 760, endPoint y: 335, distance: 7.1
click at [760, 335] on input "Final Threshold" at bounding box center [770, 339] width 689 height 122
type input "0.55"
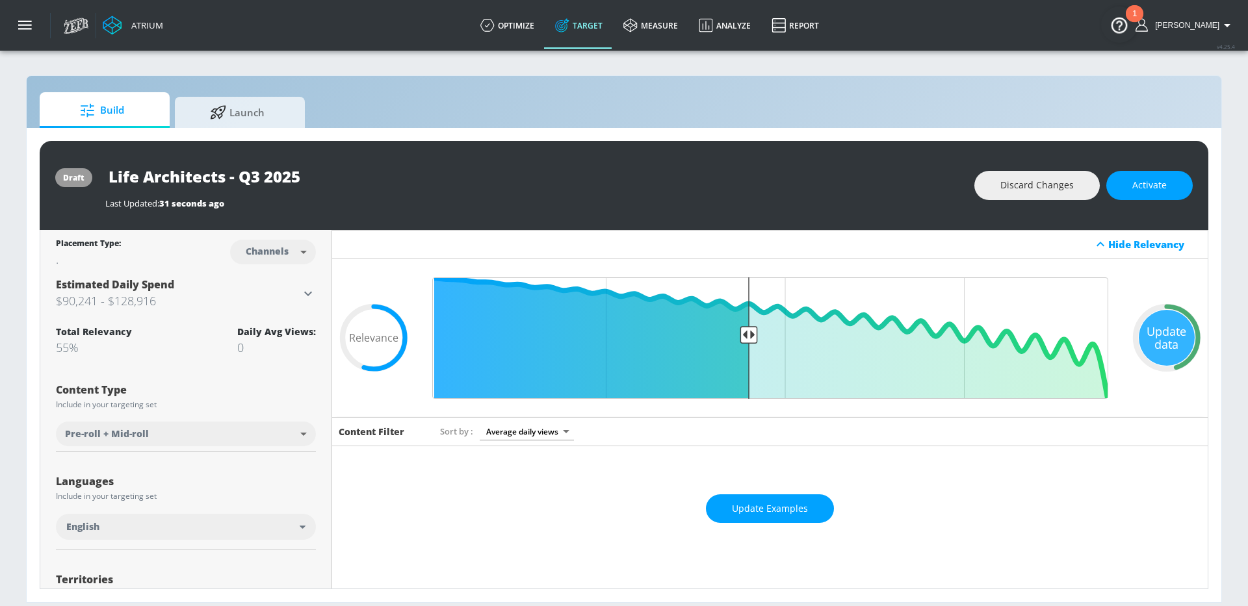
click at [1153, 200] on div "draft Life Architects - Q3 2025 Last Updated: 31 seconds ago Discard Changes Ac…" at bounding box center [624, 185] width 1169 height 89
click at [1140, 188] on span "Activate" at bounding box center [1149, 185] width 34 height 16
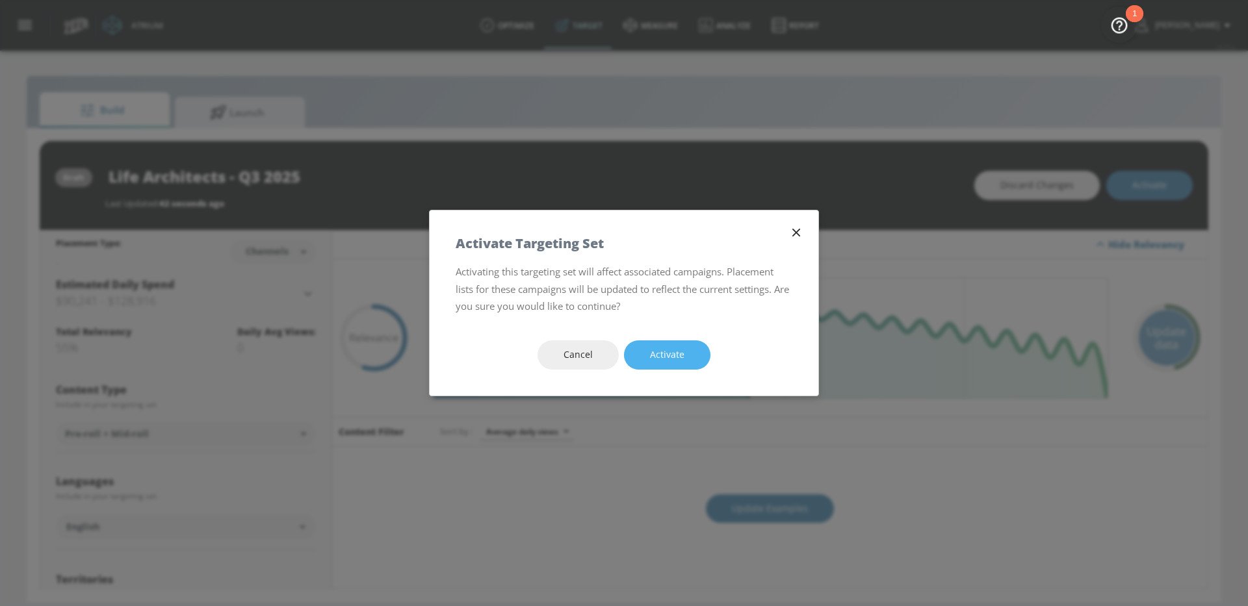
click at [652, 350] on span "Activate" at bounding box center [667, 355] width 34 height 16
